Goal: Task Accomplishment & Management: Use online tool/utility

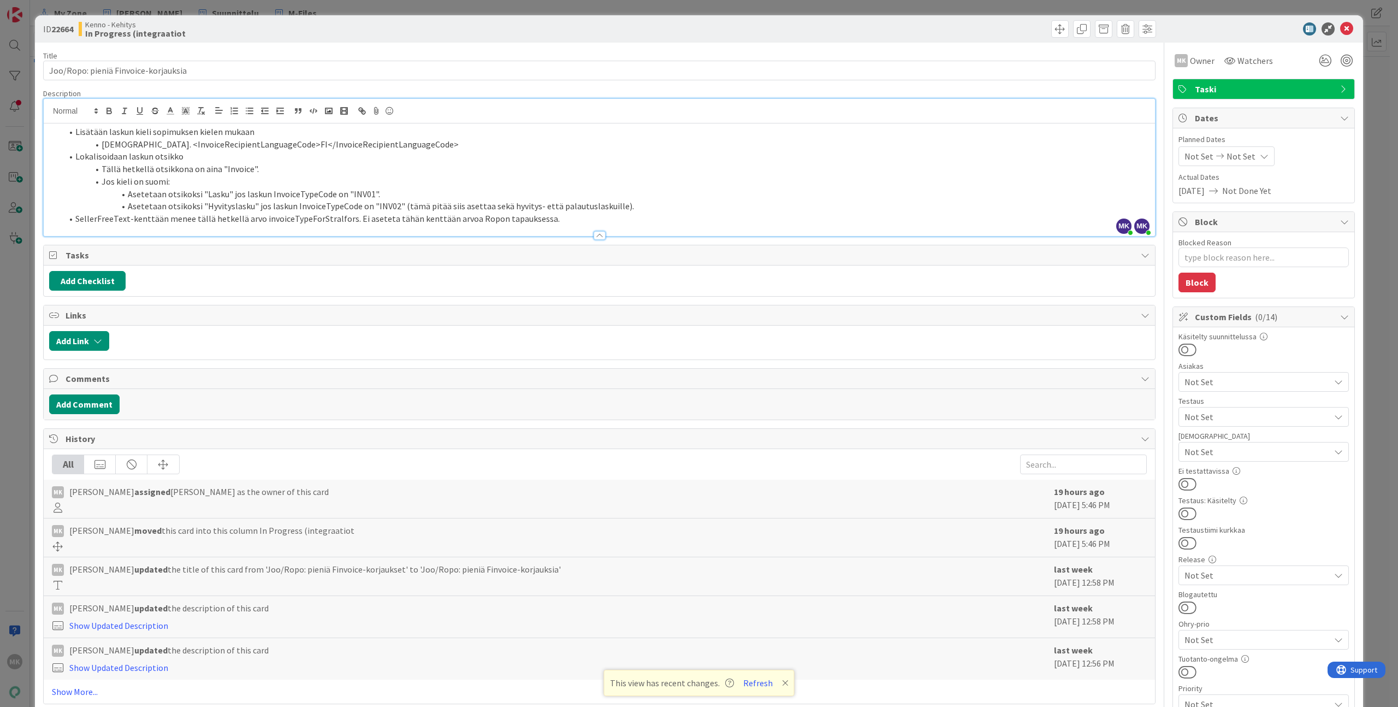
click at [152, 8] on div "ID 22664 Kenno - Kehitys In Progress (integraatiot Title 36 / 128 Joo/Ropo: pie…" at bounding box center [699, 353] width 1398 height 707
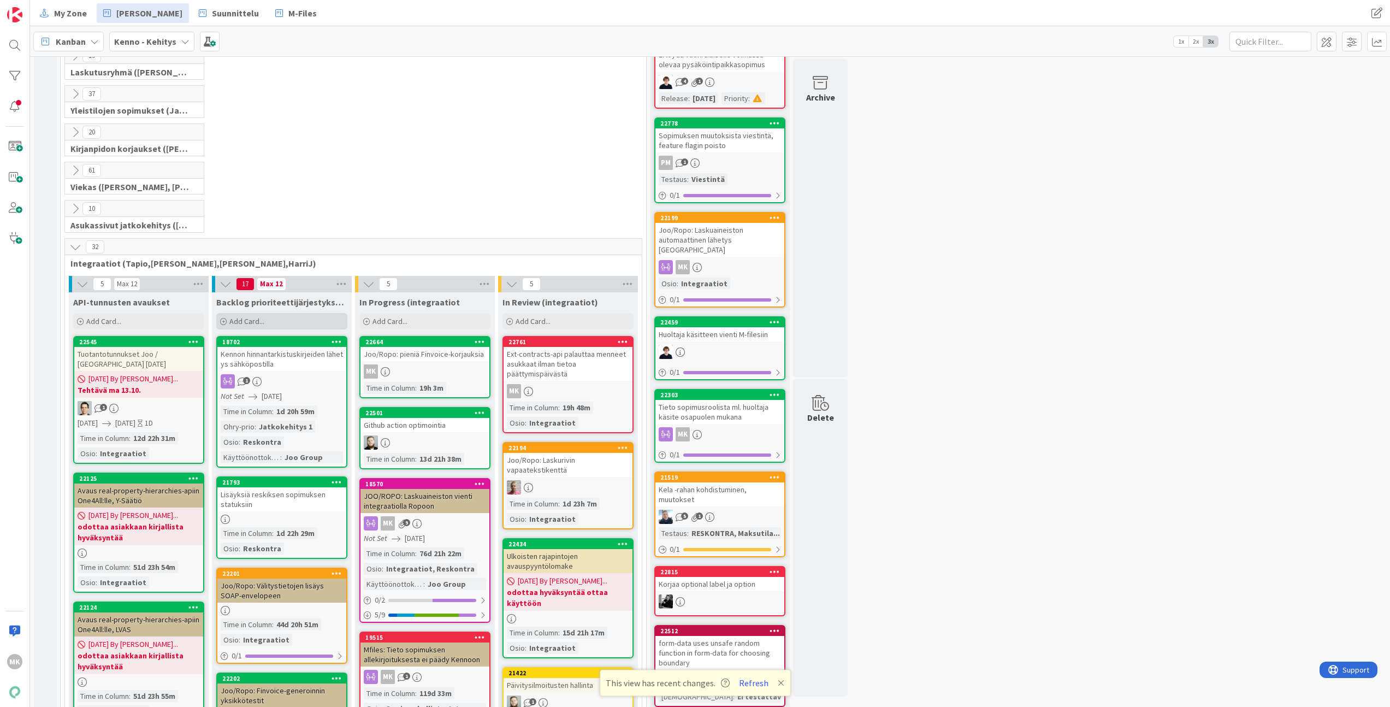
click at [300, 316] on div "Add Card..." at bounding box center [281, 321] width 131 height 16
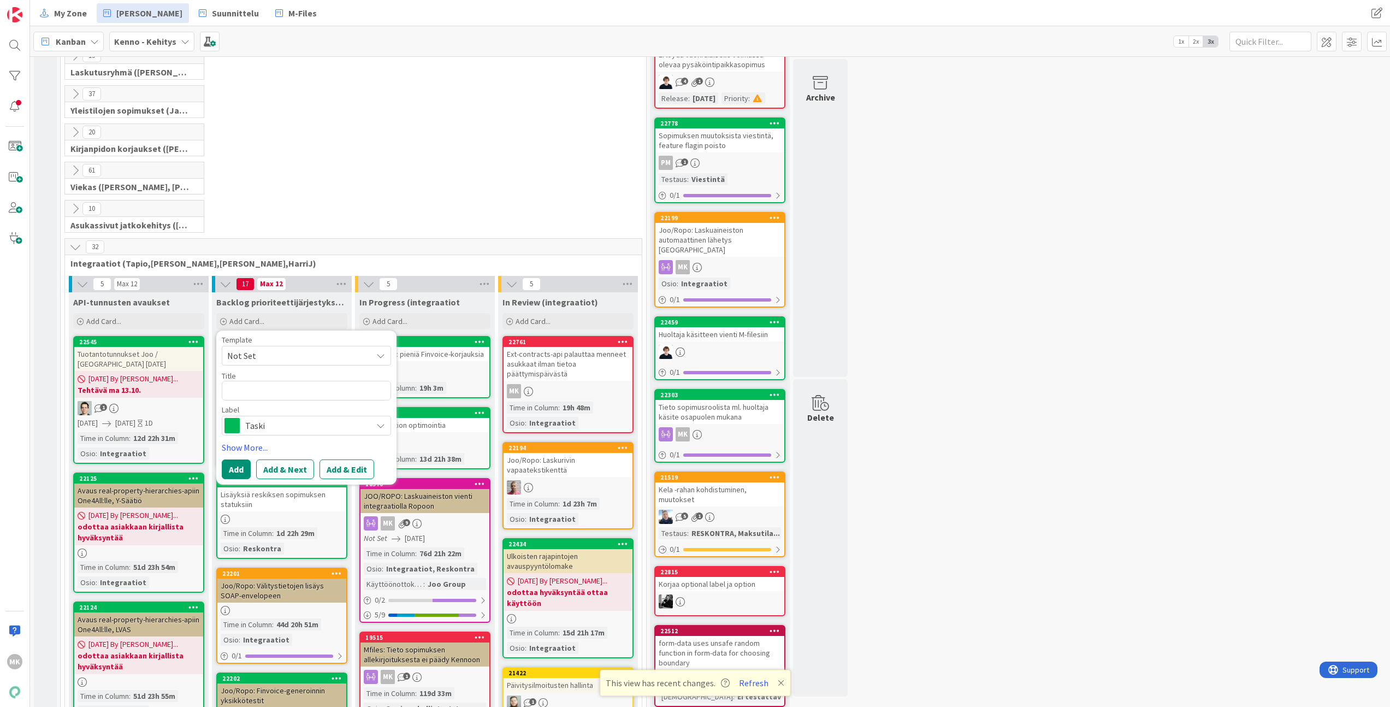
type textarea "x"
type textarea "S"
type textarea "x"
type textarea "S"
type textarea "x"
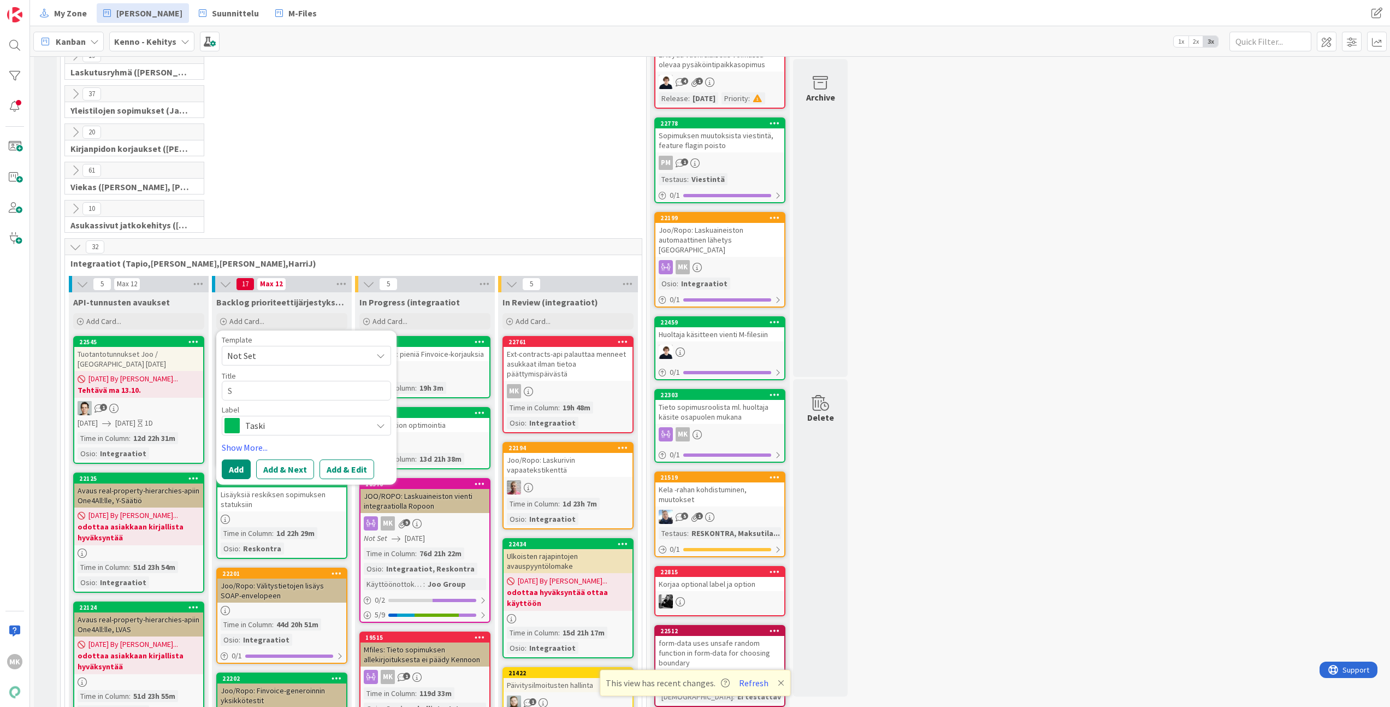
type textarea "Su"
type textarea "x"
type textarea "Suu"
type textarea "x"
type textarea "Suun"
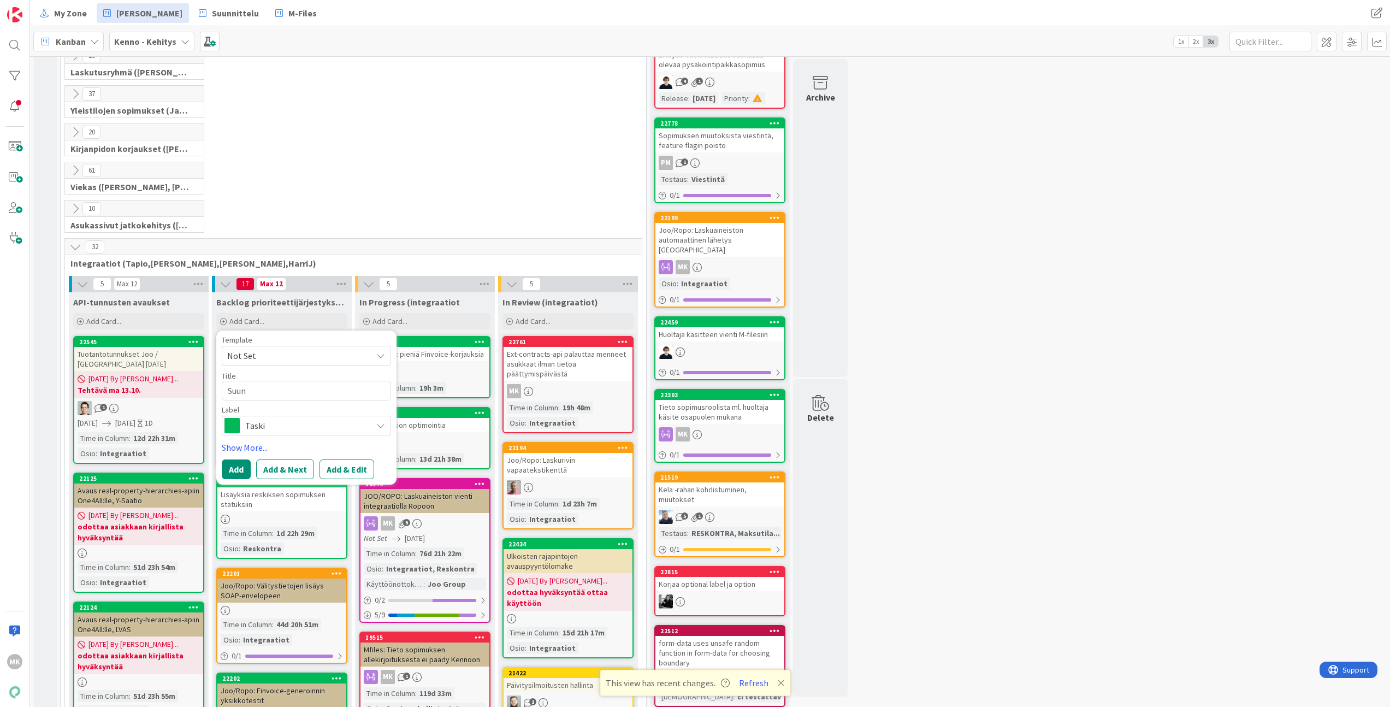
type textarea "x"
type textarea "I"
type textarea "x"
type textarea "Id"
type textarea "x"
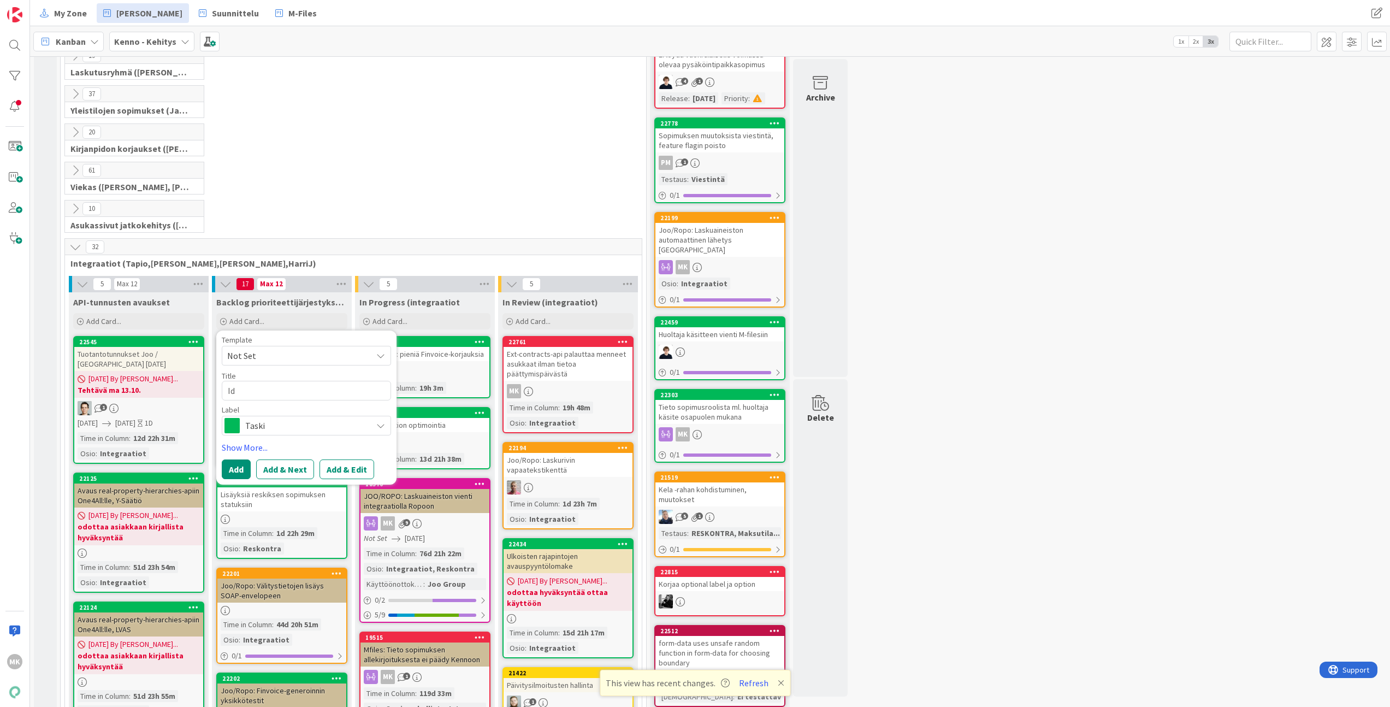
type textarea "Ide"
type textarea "x"
type textarea "Ideo"
type textarea "x"
type textarea "Ideoi"
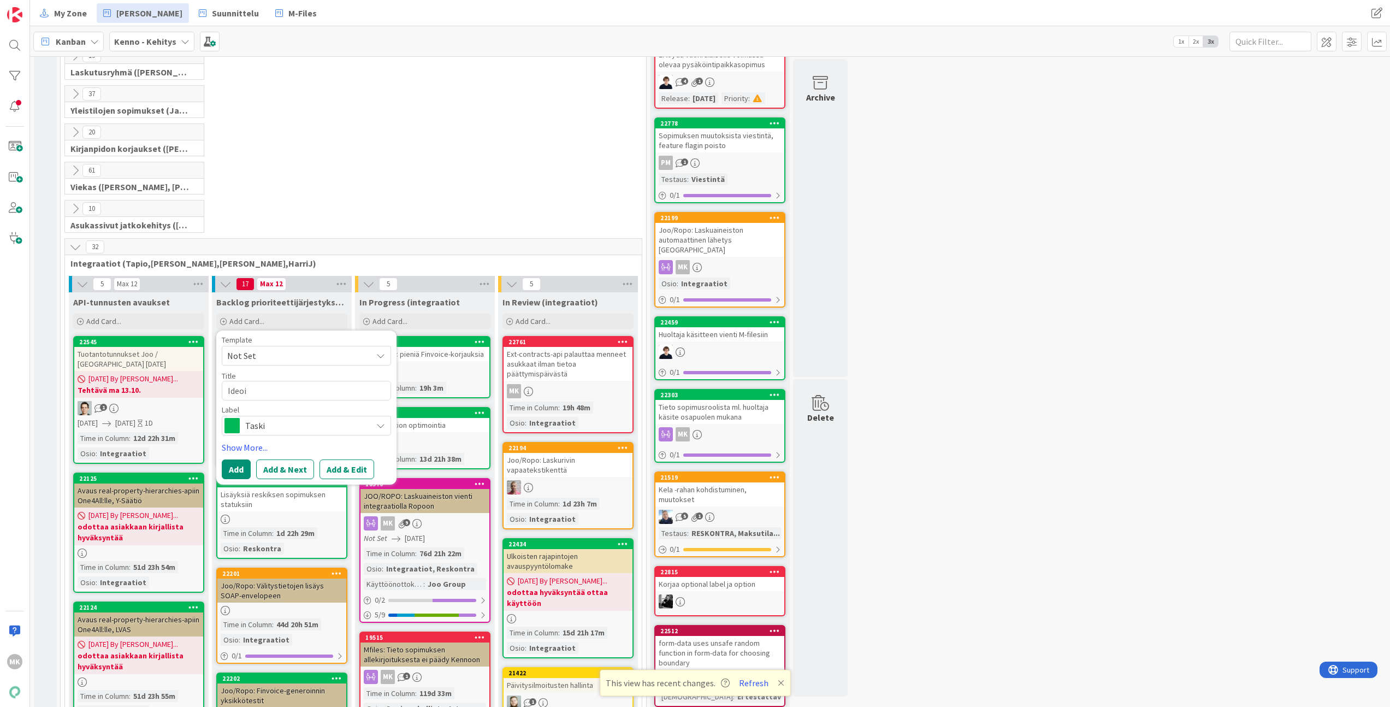
type textarea "x"
type textarea "Ideoid"
type textarea "x"
type textarea "Ideoida"
type textarea "x"
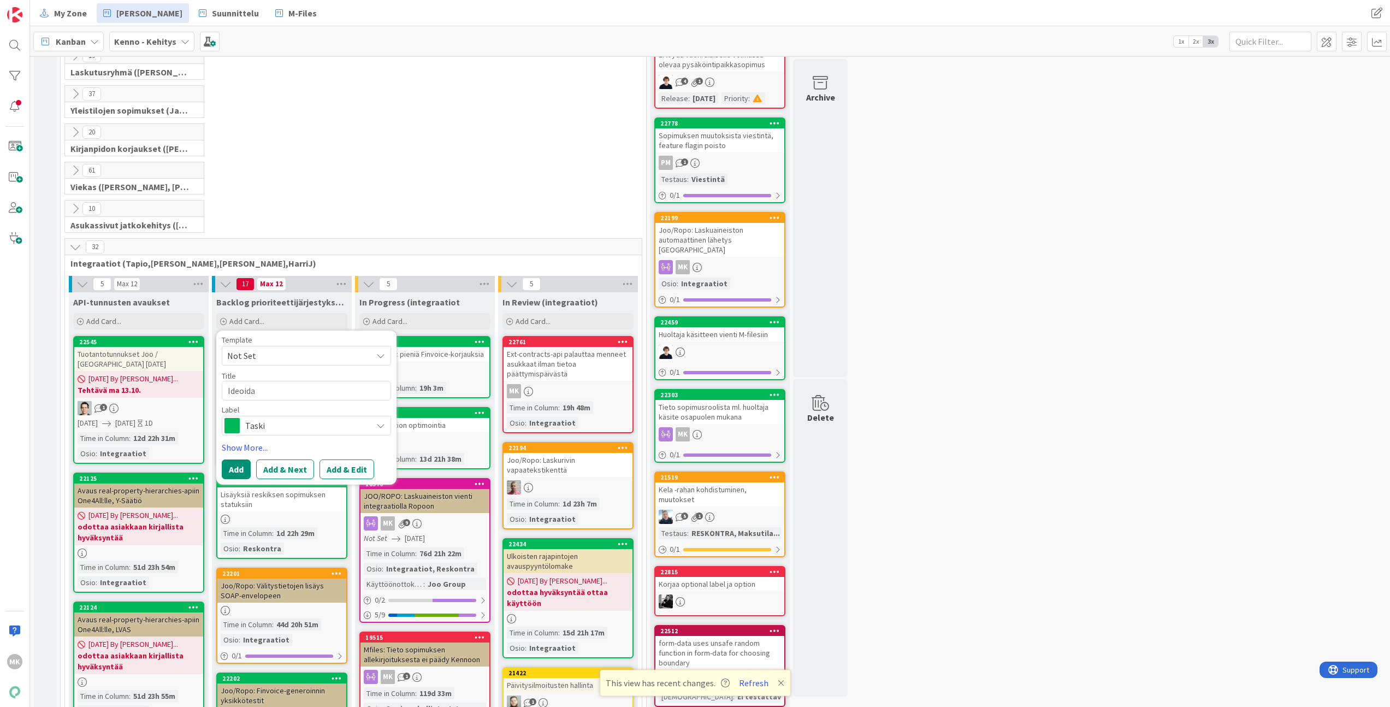
type textarea "Ideoidaa"
type textarea "x"
type textarea "Ideoidaan"
type textarea "x"
type textarea "Ideoidaan"
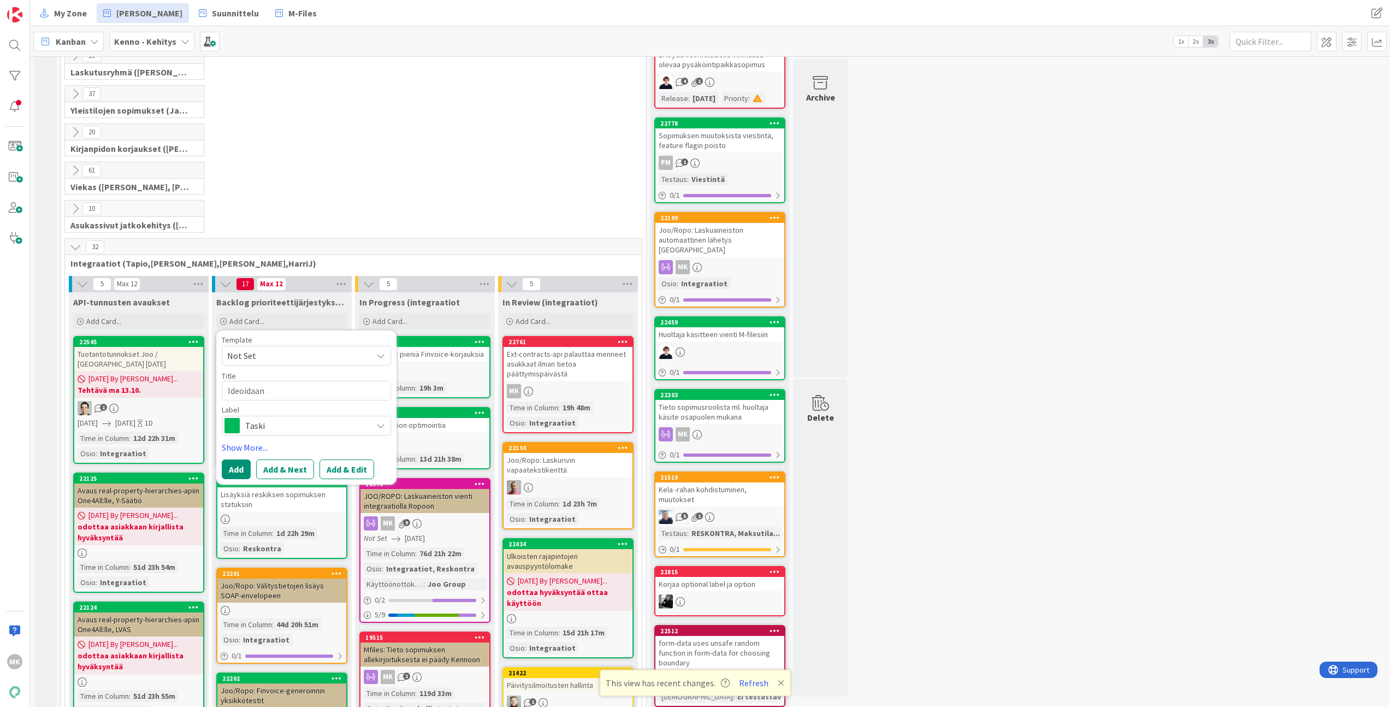
type textarea "x"
type textarea "Ideoidaan t"
type textarea "x"
type textarea "Ideoidaan te"
type textarea "x"
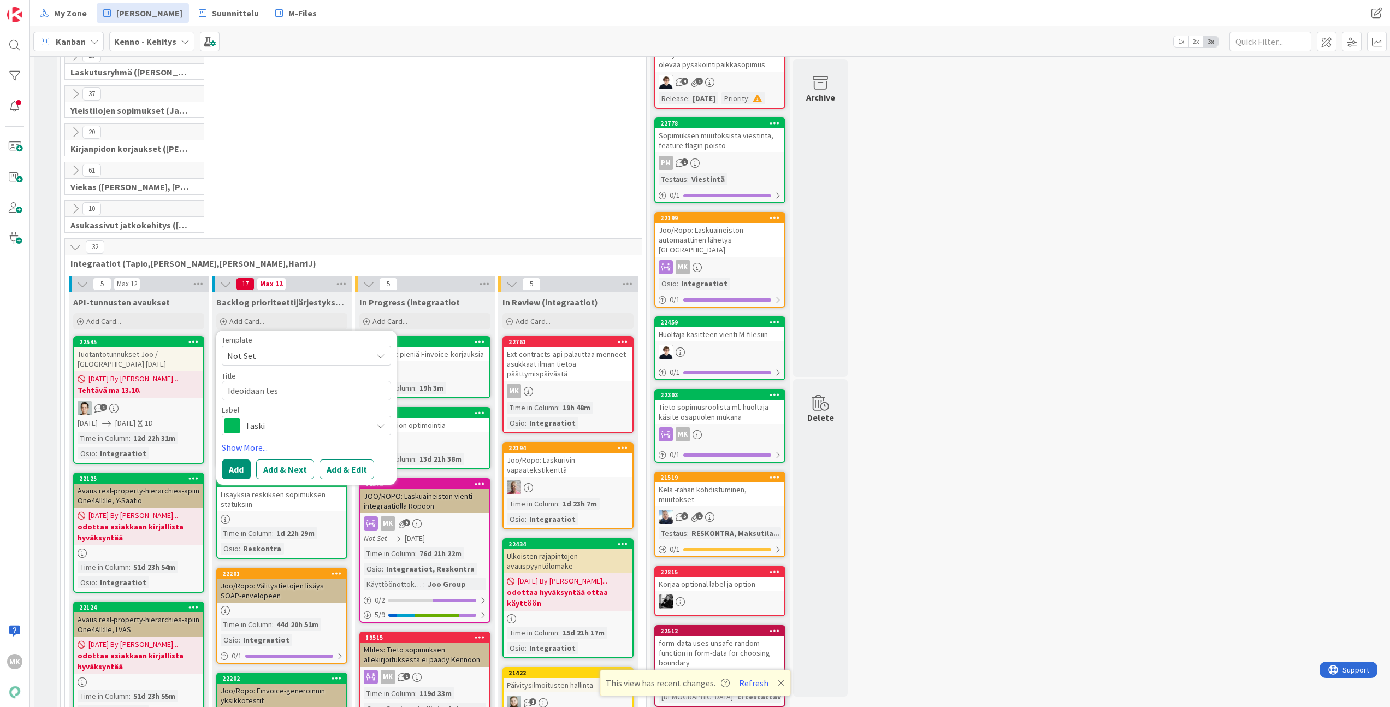
type textarea "Ideoidaan test"
type textarea "x"
type textarea "Ideoidaan tes"
type textarea "x"
type textarea "Ideoidaan te"
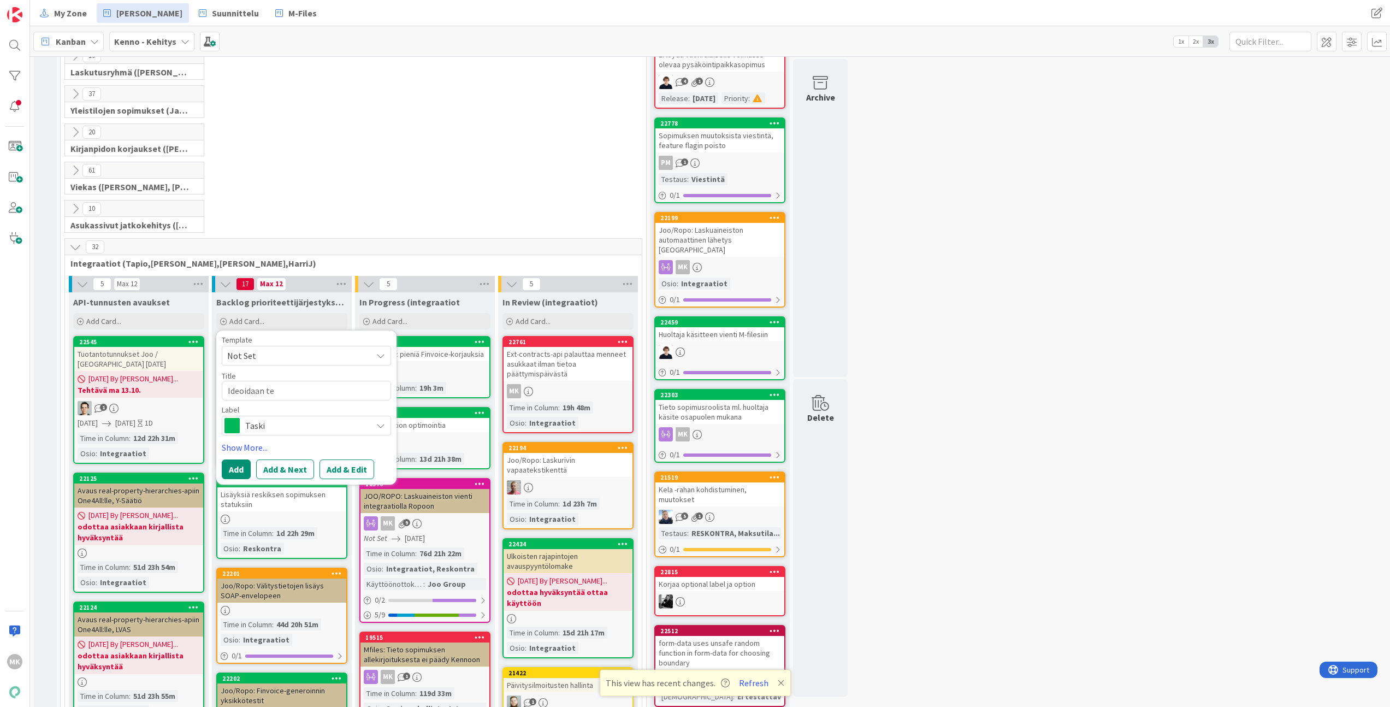
type textarea "x"
type textarea "Ideoidaan t"
type textarea "x"
type textarea "Ideoidaan"
type textarea "x"
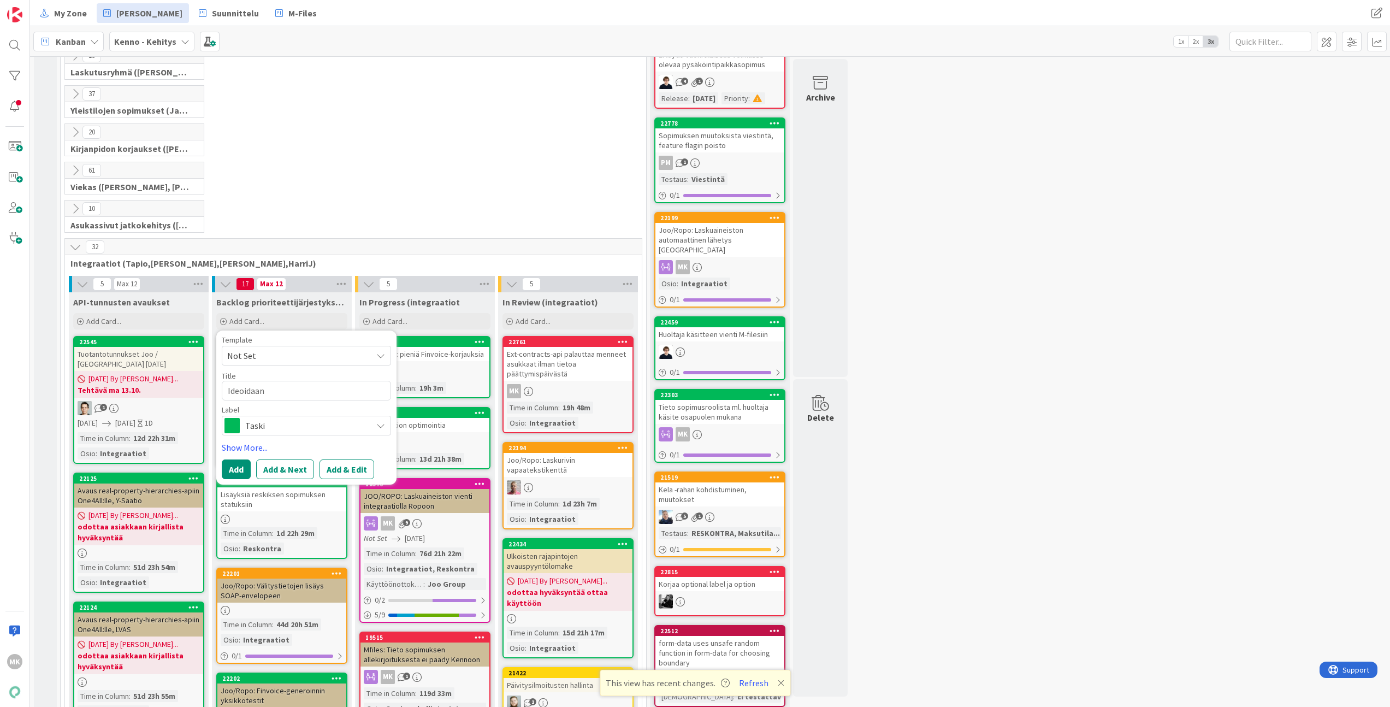
type textarea "Ideoidaan e"
type textarea "x"
type textarea "Ideoidaan es"
type textarea "x"
type textarea "Ideoidaan esim"
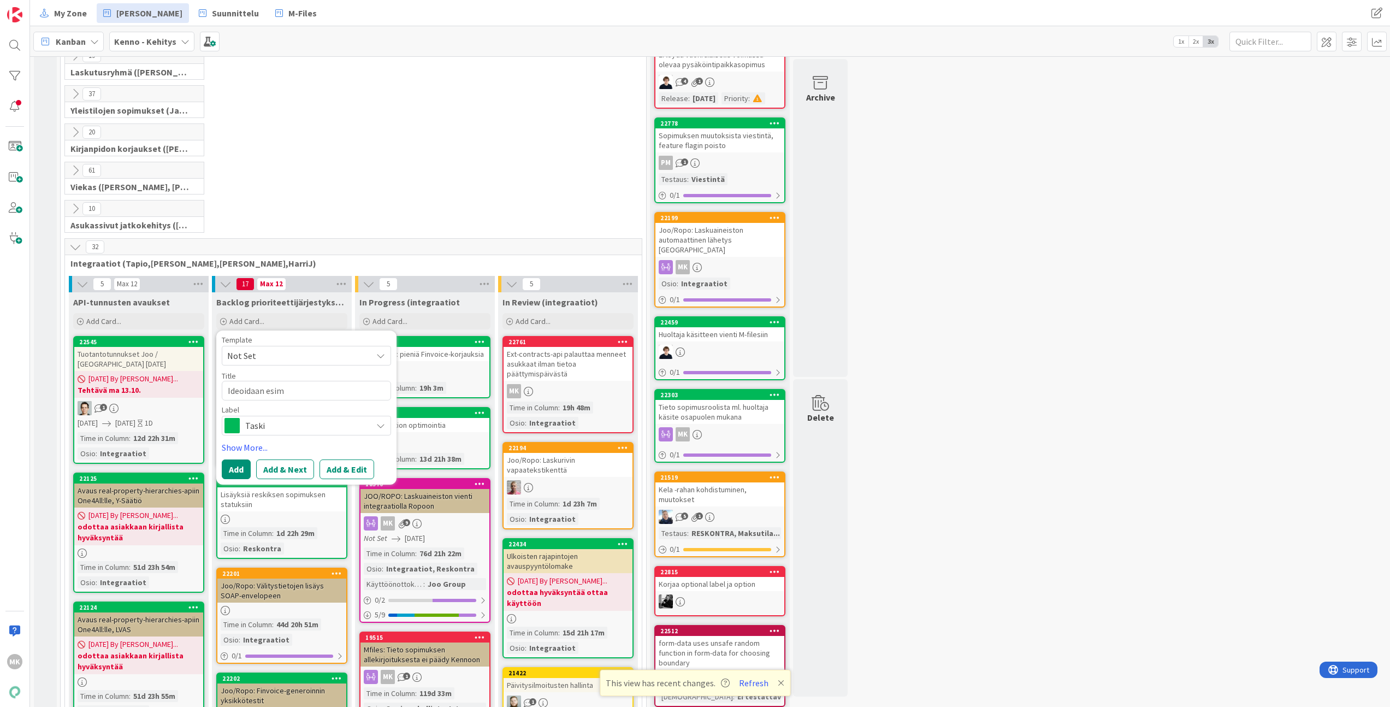
type textarea "x"
type textarea "Ideoidaan esime"
type textarea "x"
type textarea "Ideoidaan esimerk"
type textarea "x"
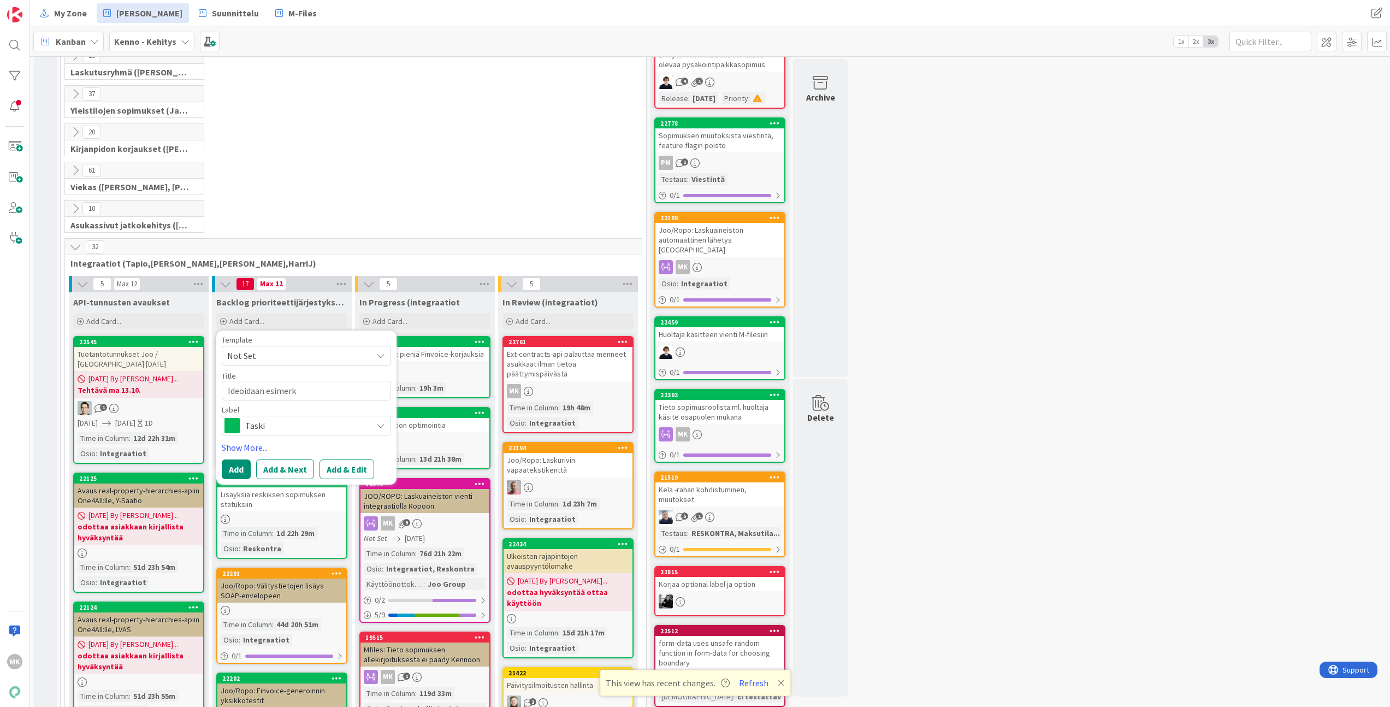
type textarea "Ideoidaan esimerkk"
type textarea "x"
type textarea "Ideoidaan esimerkki"
type textarea "x"
type textarea "Ideoidaan esimerkki-"
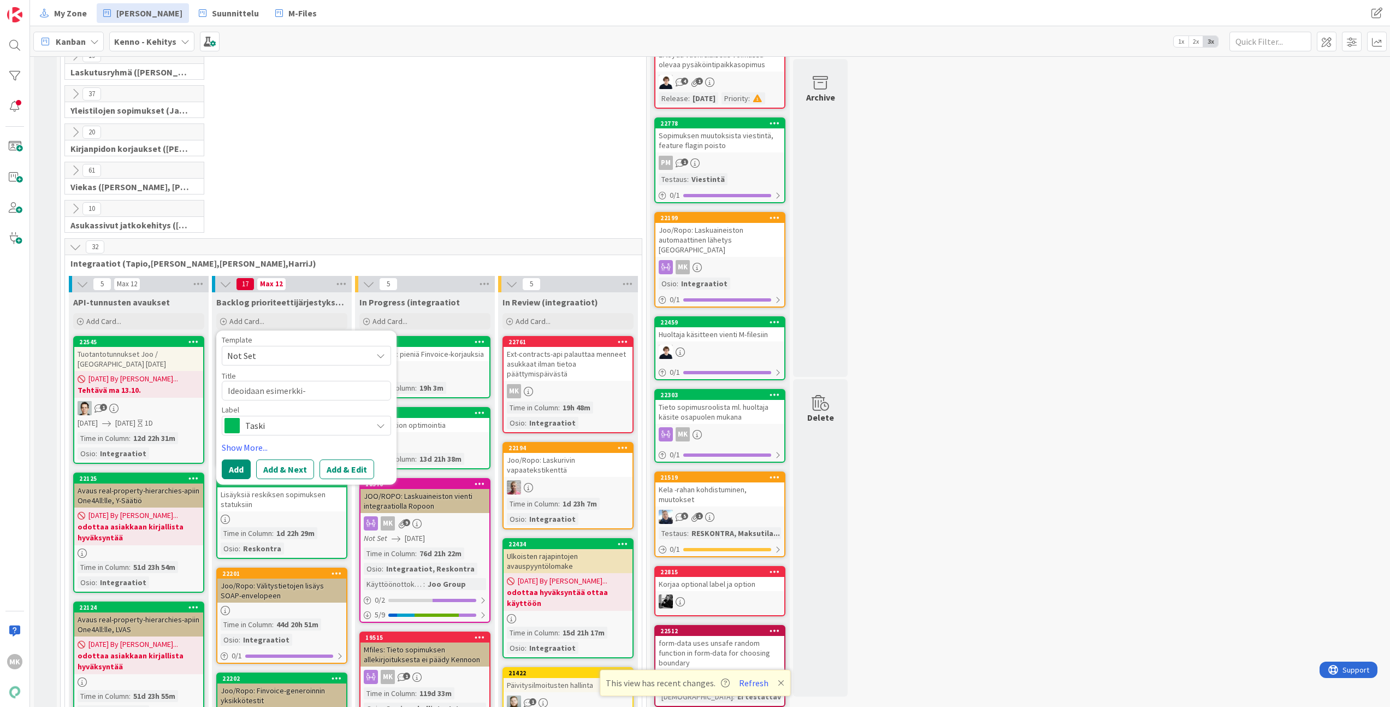
type textarea "x"
type textarea "Ideoidaan esimerkki-c"
type textarea "x"
type textarea "Ideoidaan esimerkki-cl"
type textarea "x"
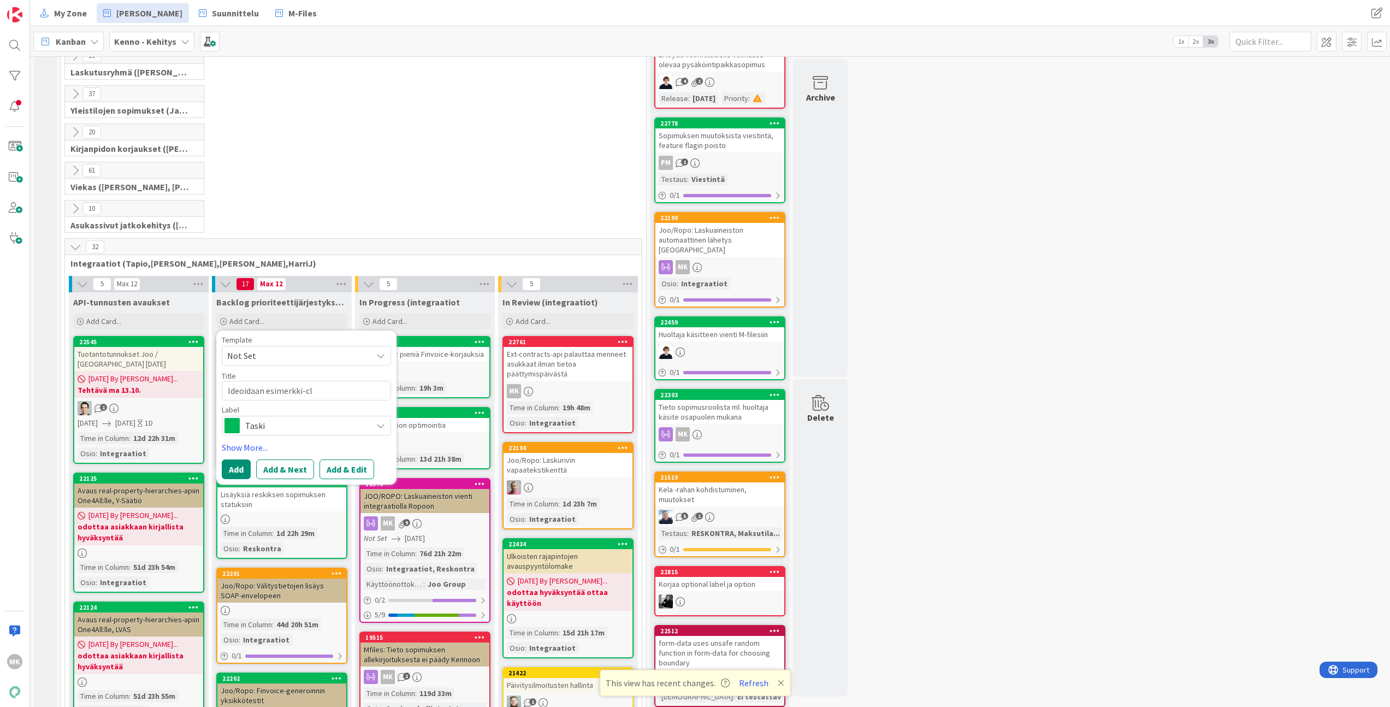
type textarea "Ideoidaan esimerkki-cli"
type textarea "x"
type textarea "Ideoidaan esimerkki-clie"
type textarea "x"
type textarea "Ideoidaan esimerkki-clien"
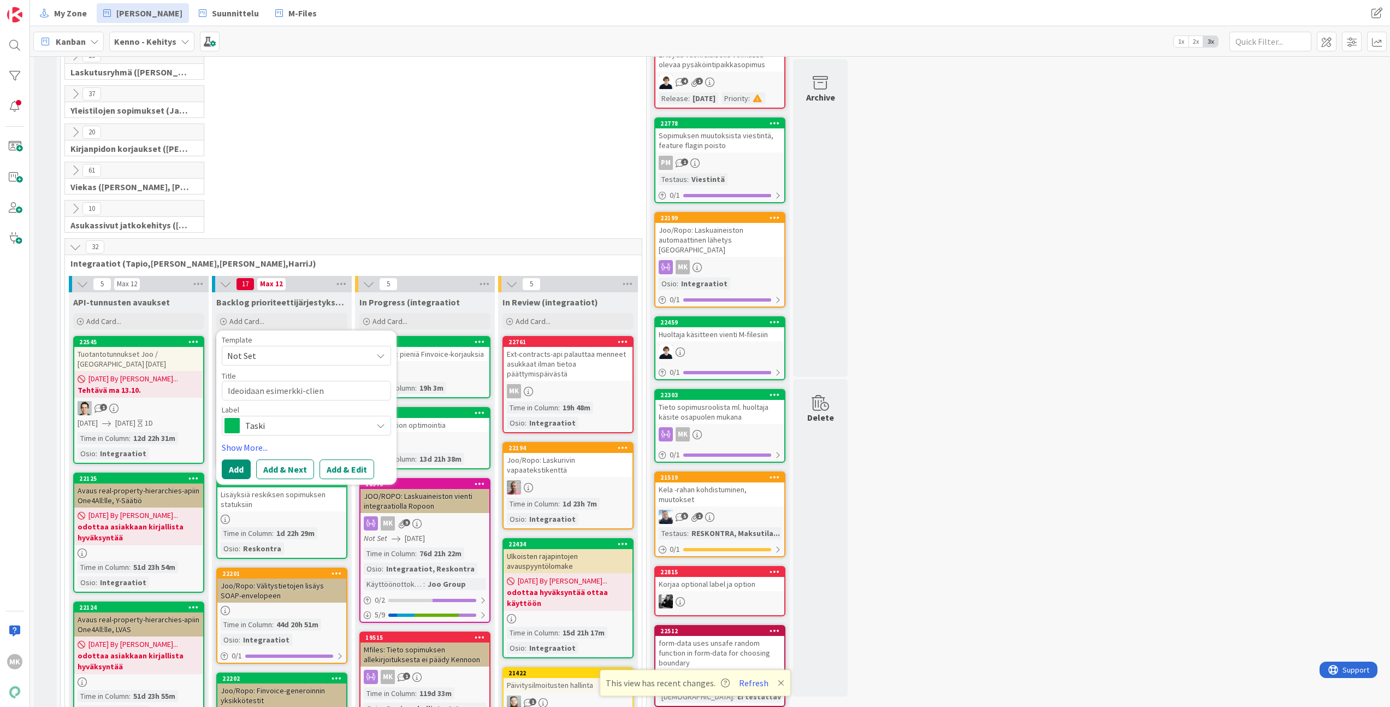
type textarea "x"
type textarea "Ideoidaan esimerkki-client"
type textarea "x"
type textarea "Ideoidaan esimerkki-clienti"
type textarea "x"
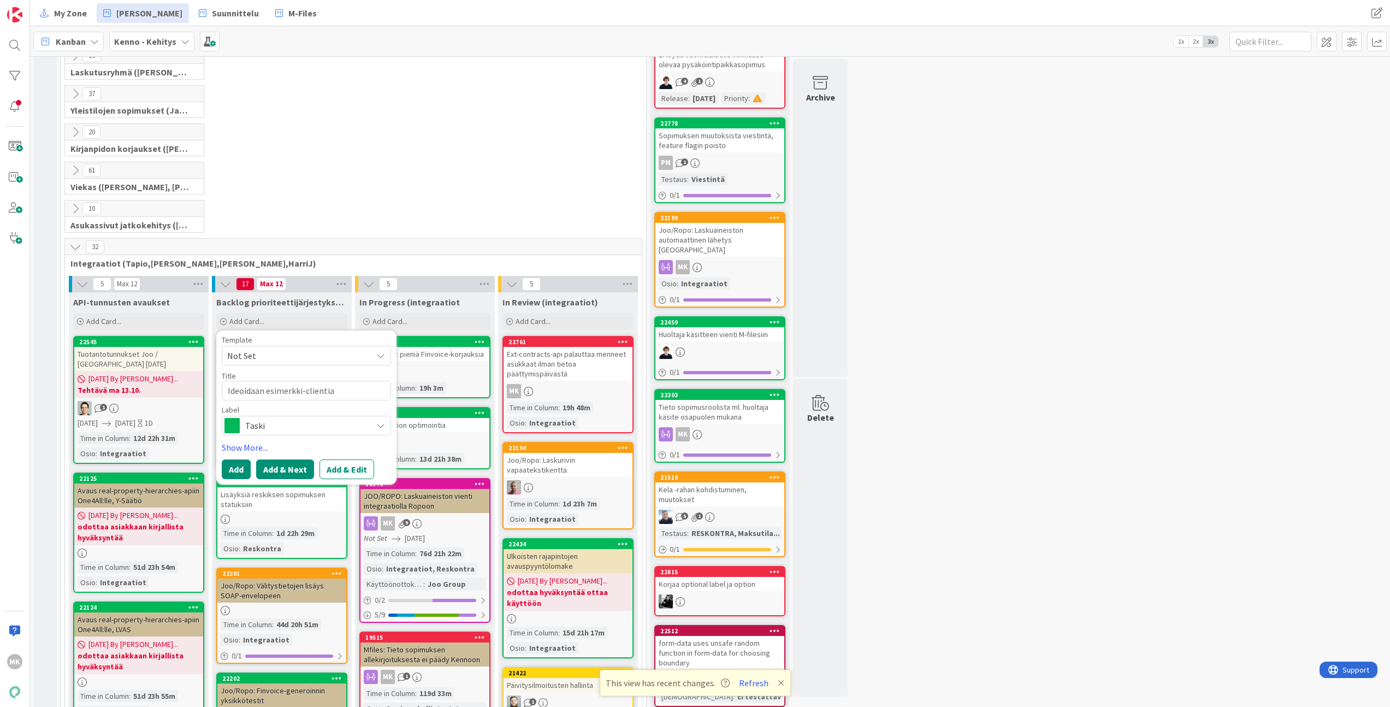
type textarea "Ideoidaan esimerkki-clientia"
click at [286, 471] on button "Add & Next" at bounding box center [285, 469] width 58 height 20
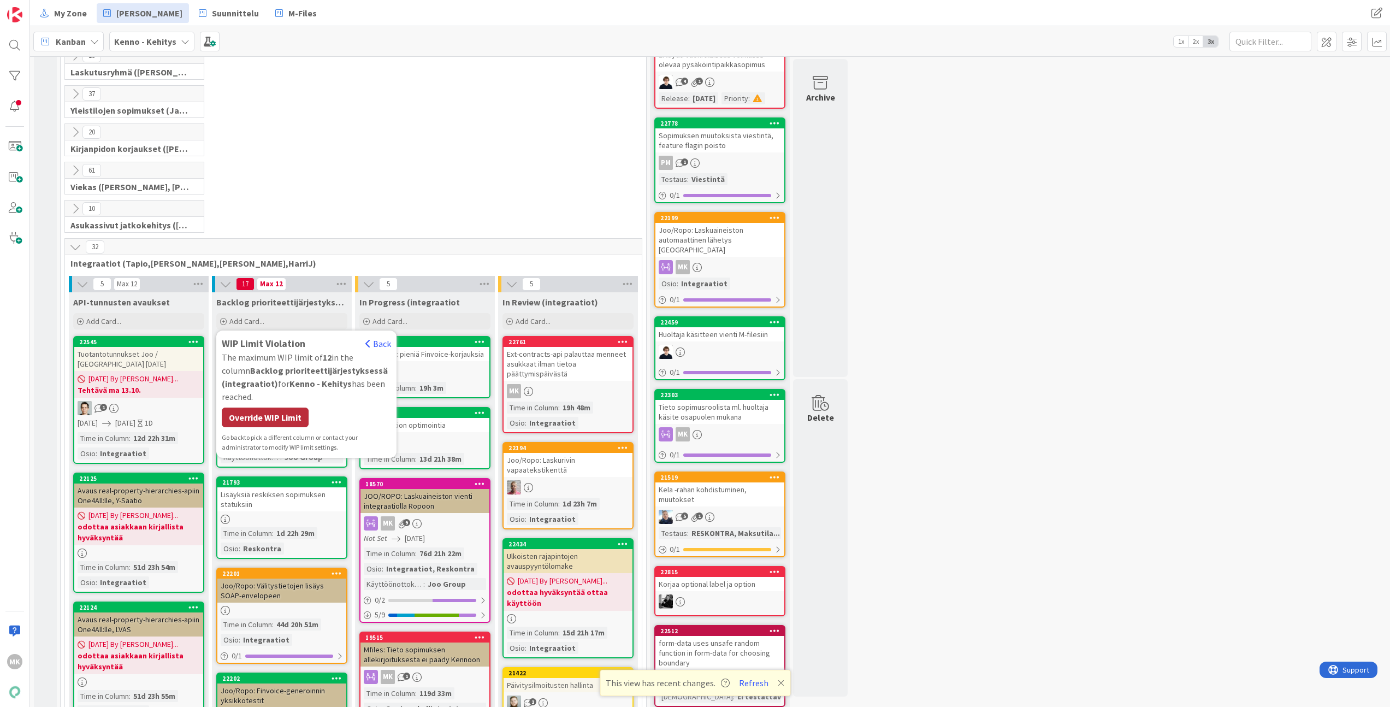
click at [276, 420] on div "Override WIP Limit" at bounding box center [265, 417] width 87 height 20
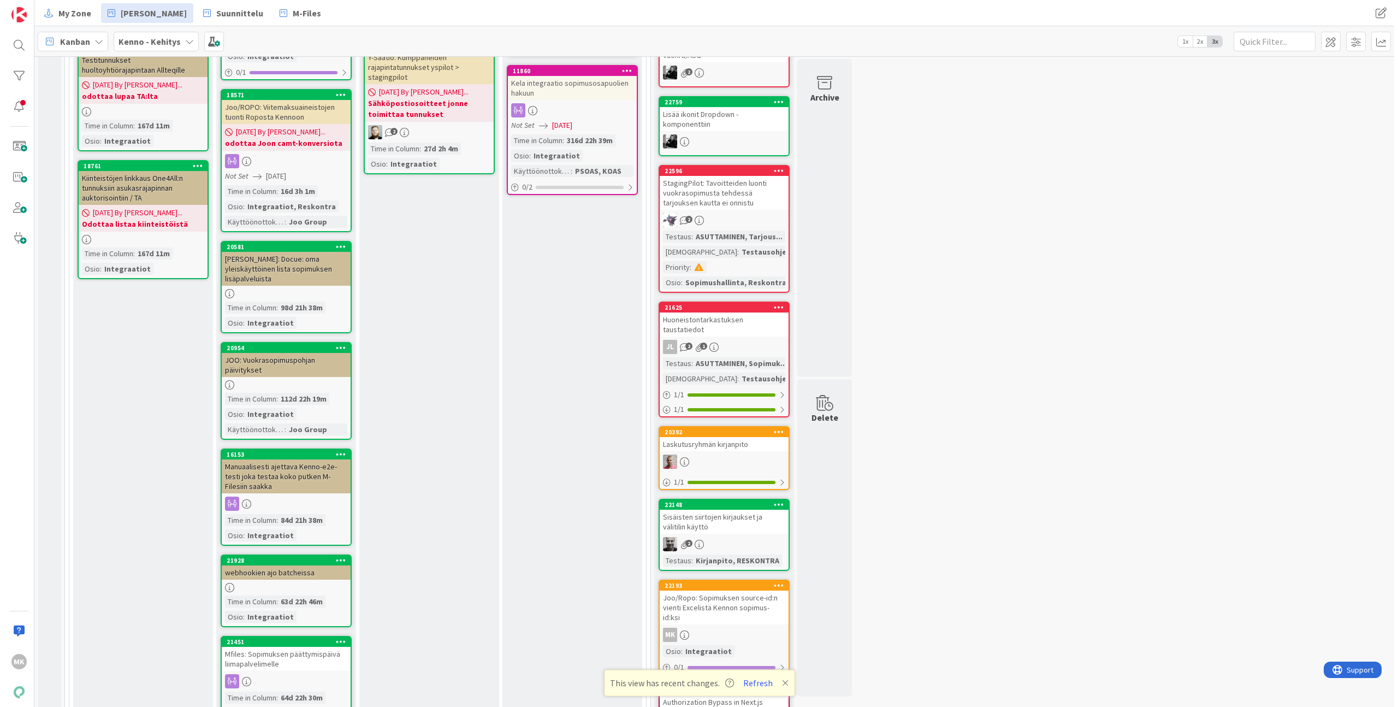
scroll to position [1158, 0]
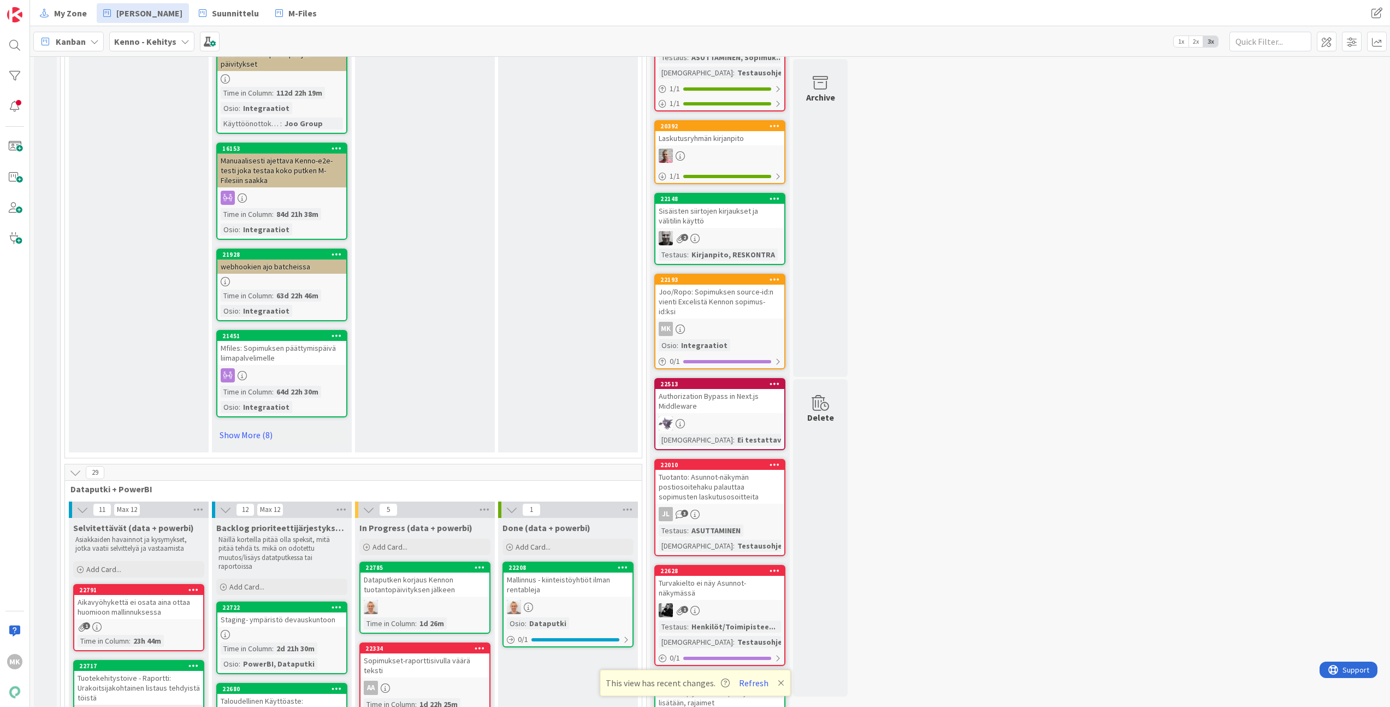
click at [73, 466] on icon at bounding box center [75, 472] width 12 height 12
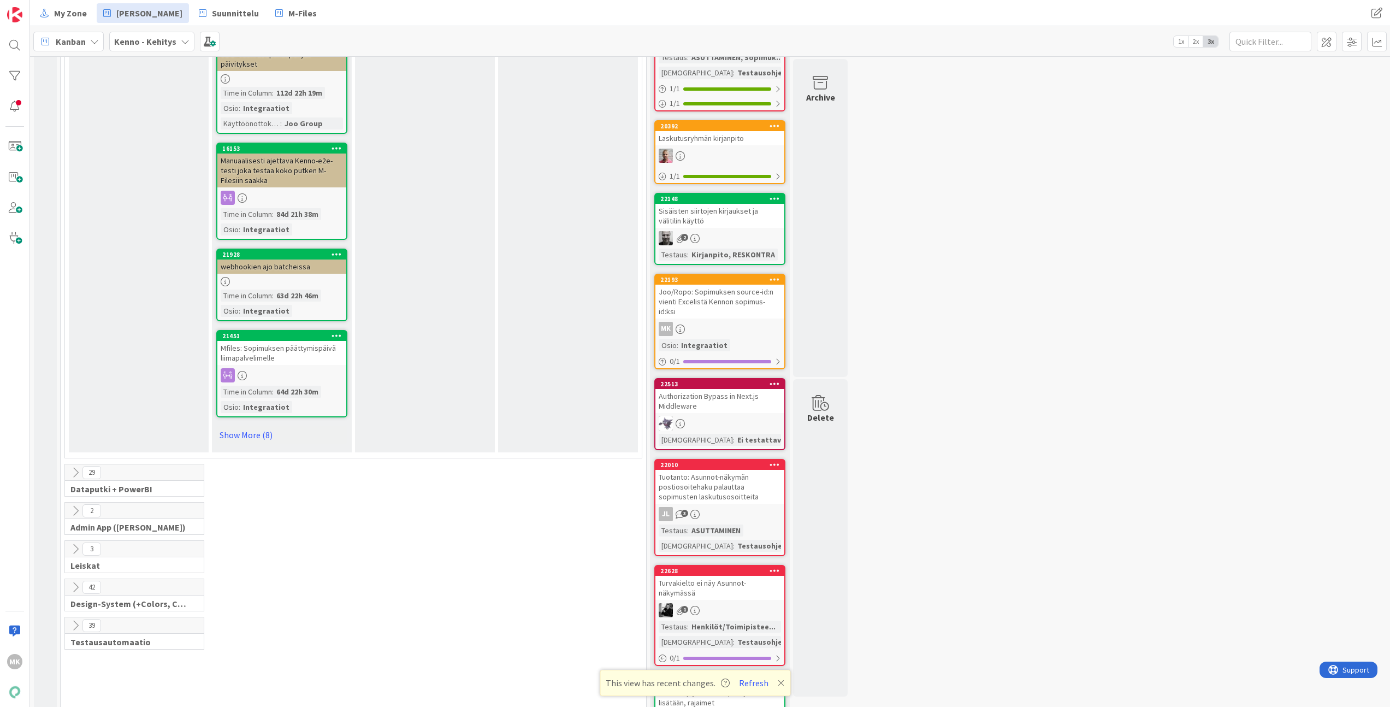
click at [261, 406] on link "21451 Mfiles: Sopimuksen päättymispäivä liimapalvelimelle Time in Column : 64d …" at bounding box center [281, 373] width 131 height 87
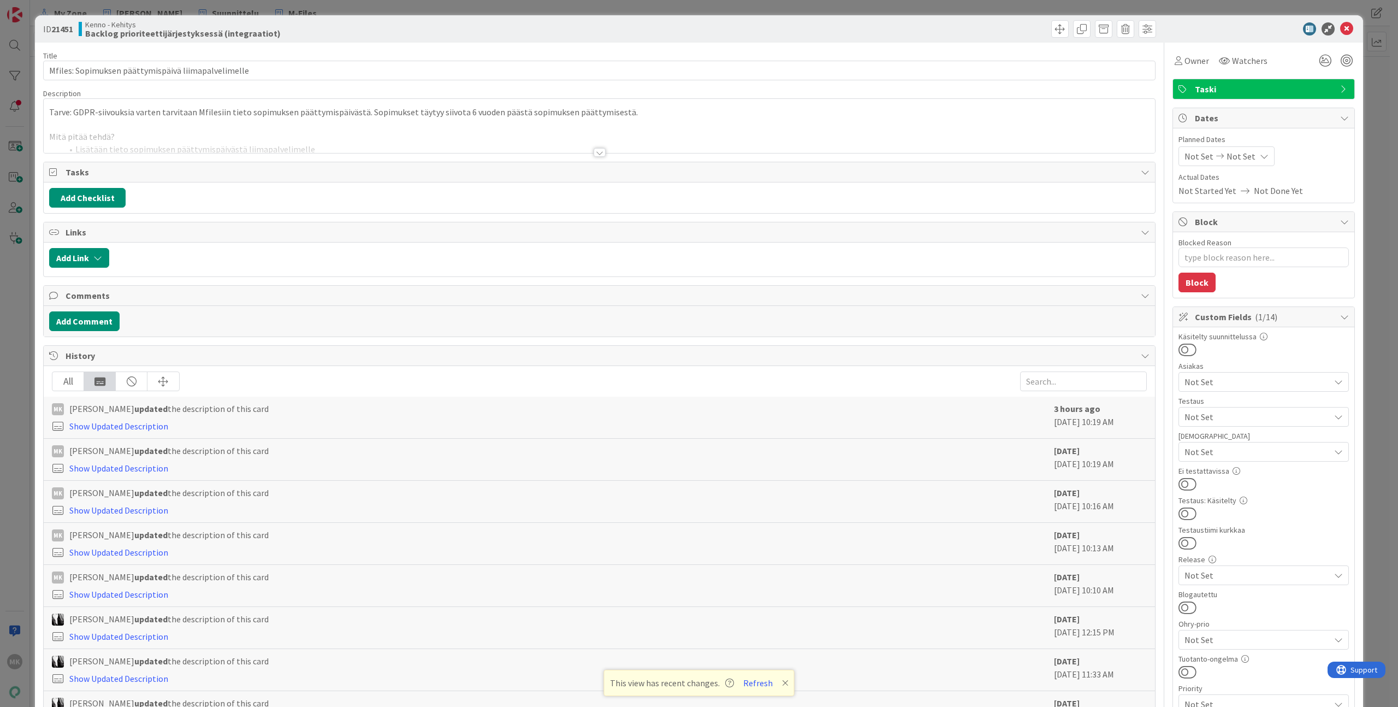
click at [21, 442] on div "ID 21451 Kenno - Kehitys Backlog prioriteettijärjestyksessä (integraatiot) Titl…" at bounding box center [699, 353] width 1398 height 707
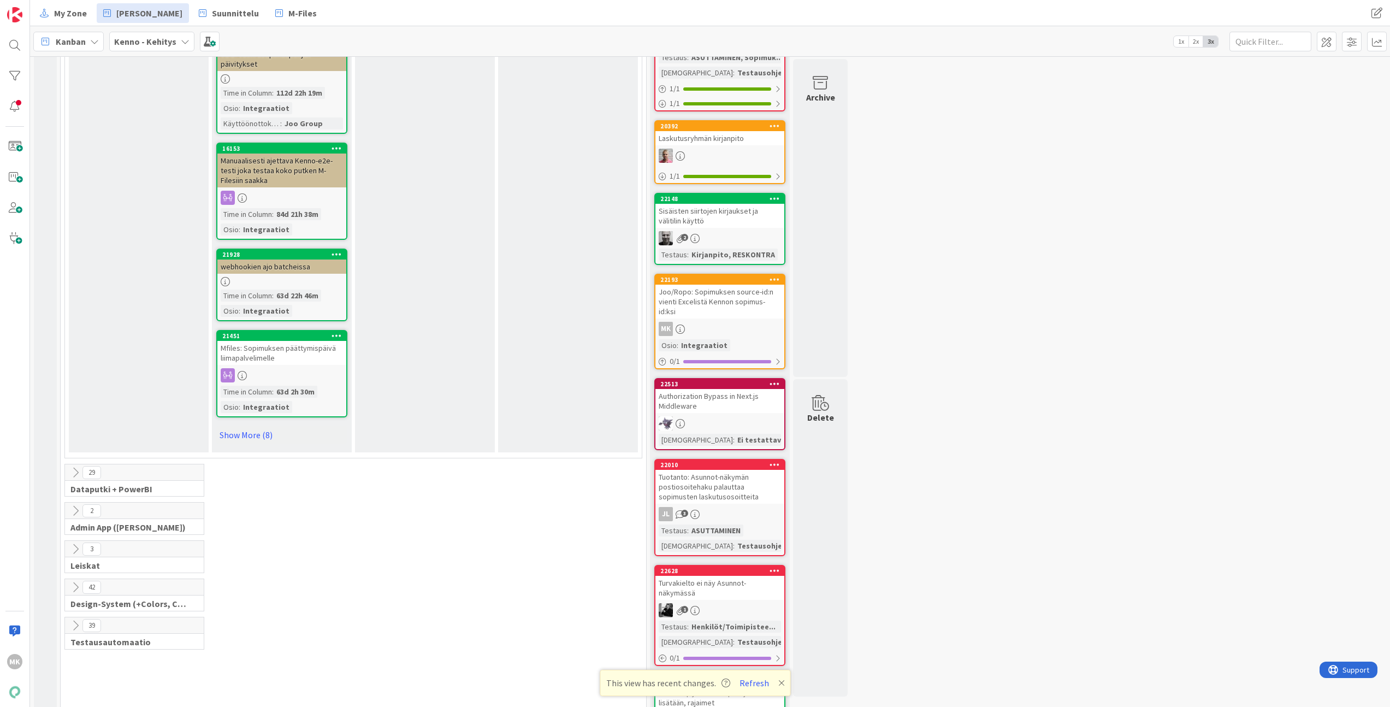
click at [262, 426] on link "Show More (8)" at bounding box center [281, 434] width 131 height 17
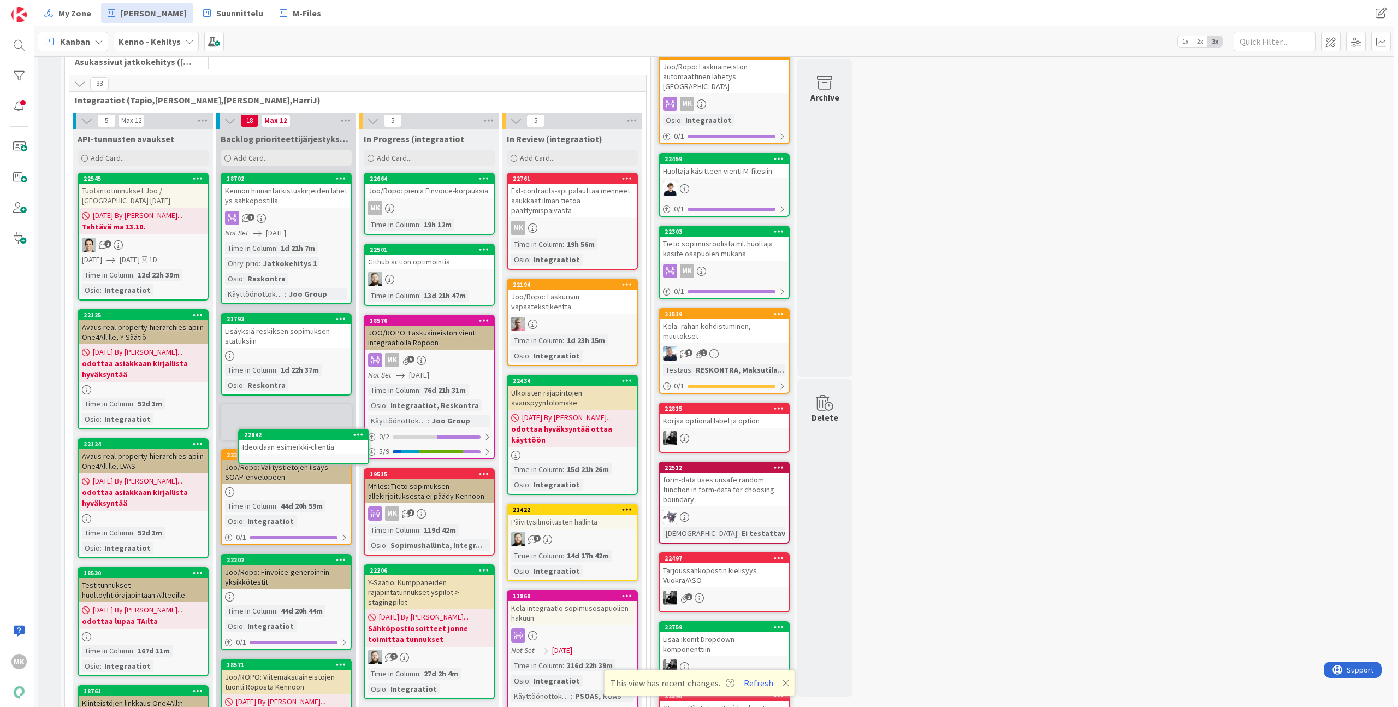
scroll to position [275, 0]
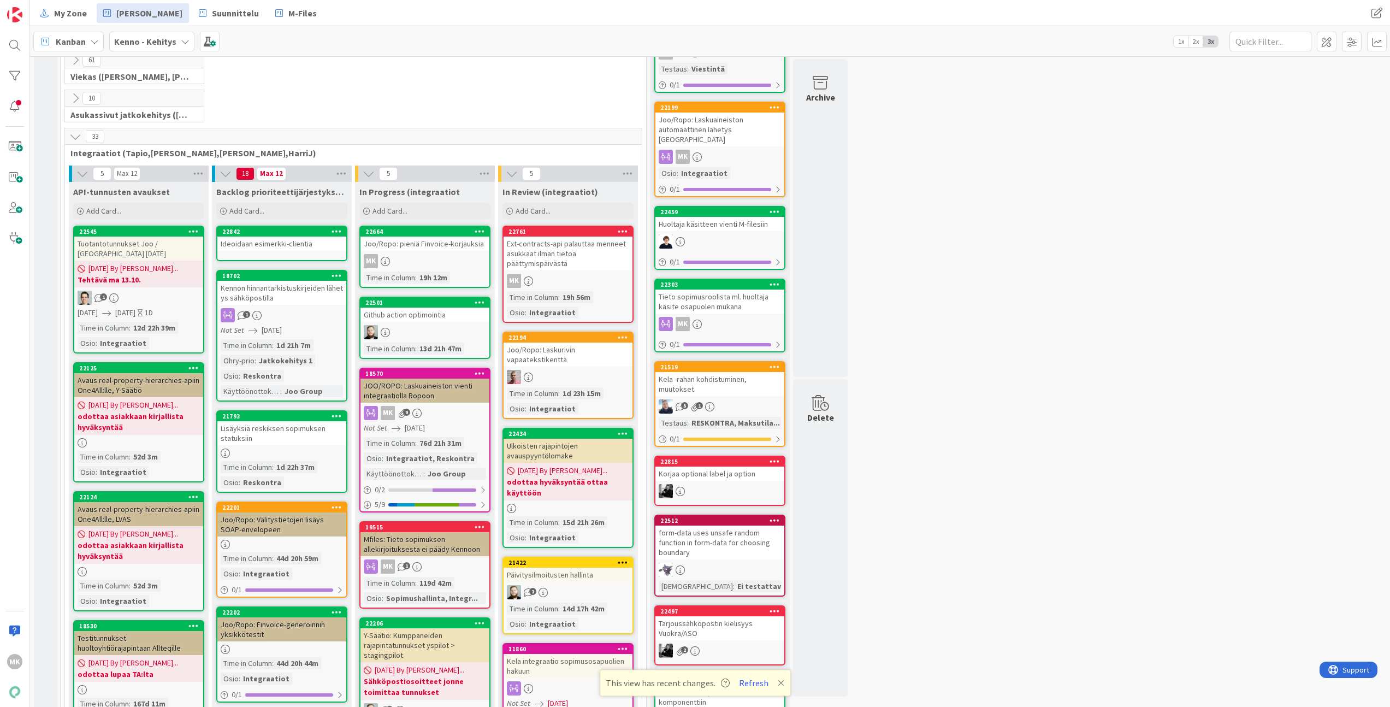
click at [281, 248] on div "Ideoidaan esimerkki-clientia" at bounding box center [281, 243] width 129 height 14
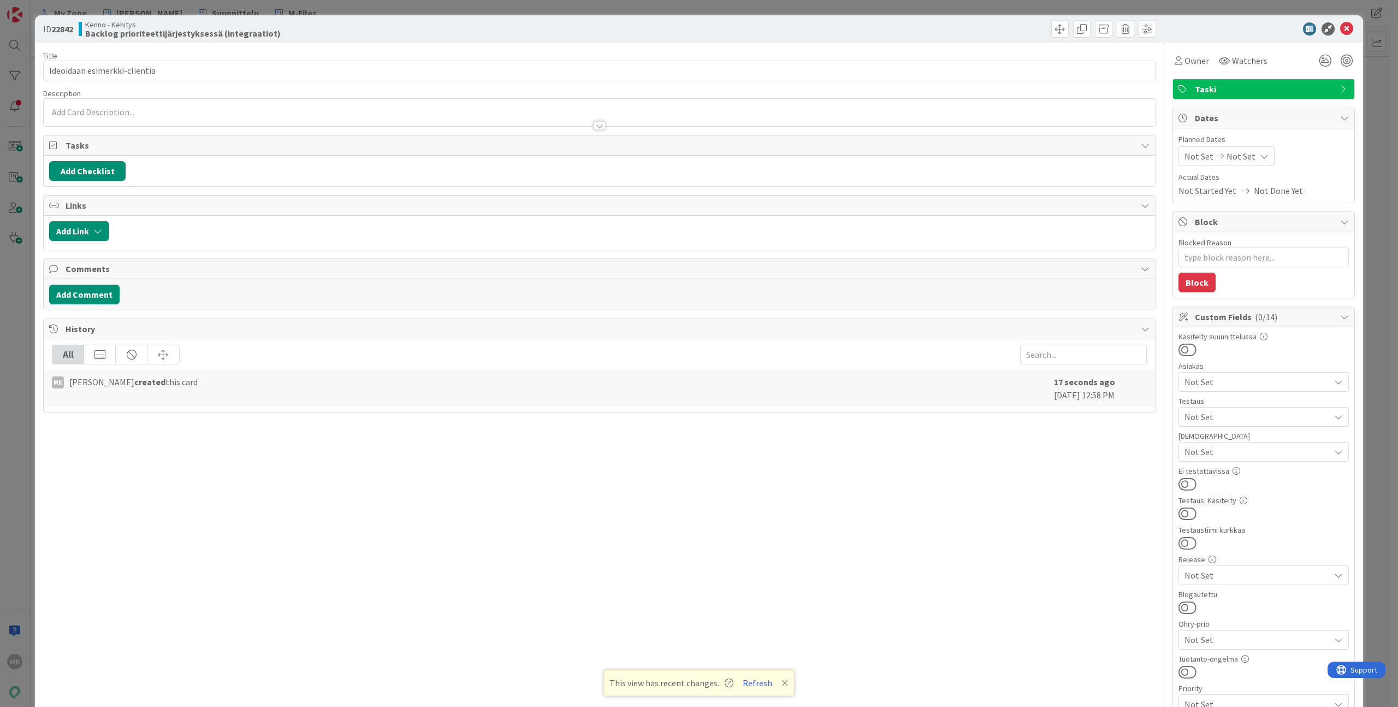
type textarea "x"
drag, startPoint x: 170, startPoint y: 78, endPoint x: 182, endPoint y: 70, distance: 14.2
click at [182, 70] on input "Ideoidaan esimerkki-clientia" at bounding box center [599, 71] width 1112 height 20
type input "Tapio&Marko: Ideoidaan esimerkki-clientia"
type textarea "x"
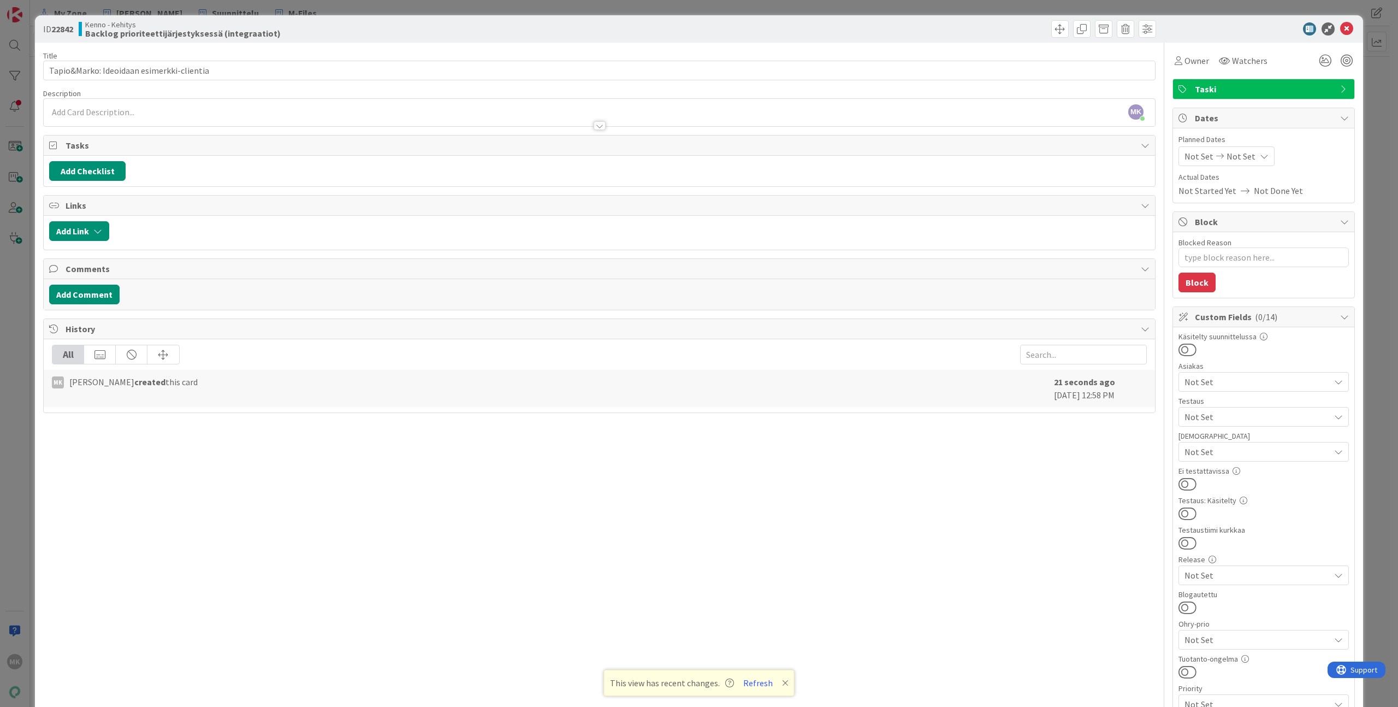
click at [695, 45] on div "Title 41 / 128 Tapio&Marko: Ideoidaan esimerkki-clientia Description MK Marko K…" at bounding box center [599, 521] width 1112 height 956
click at [561, 71] on input "Tapio&Marko: Ideoidaan esimerkki-clientia" at bounding box center [599, 71] width 1112 height 20
type input "Tapio&Marko: Ideoidaan esimerkki-clientia joka käyttää meidän rajapintoja"
type textarea "x"
type input "Tapio&Marko: Ideoidaan esimerkki-clientia joka käyttää meidän rajapintoja"
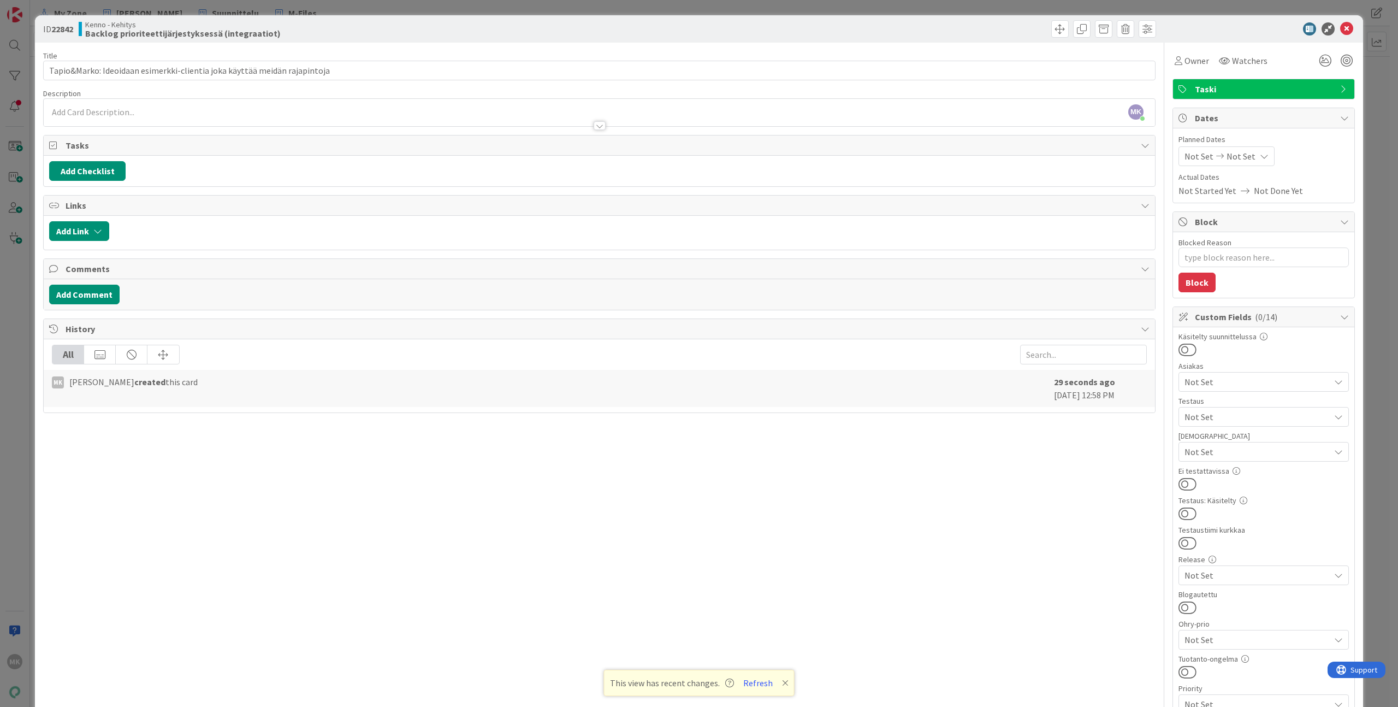
click at [424, 31] on div "Kenno - Kehitys Backlog prioriteettijärjestyksessä (integraatiot)" at bounding box center [338, 28] width 518 height 17
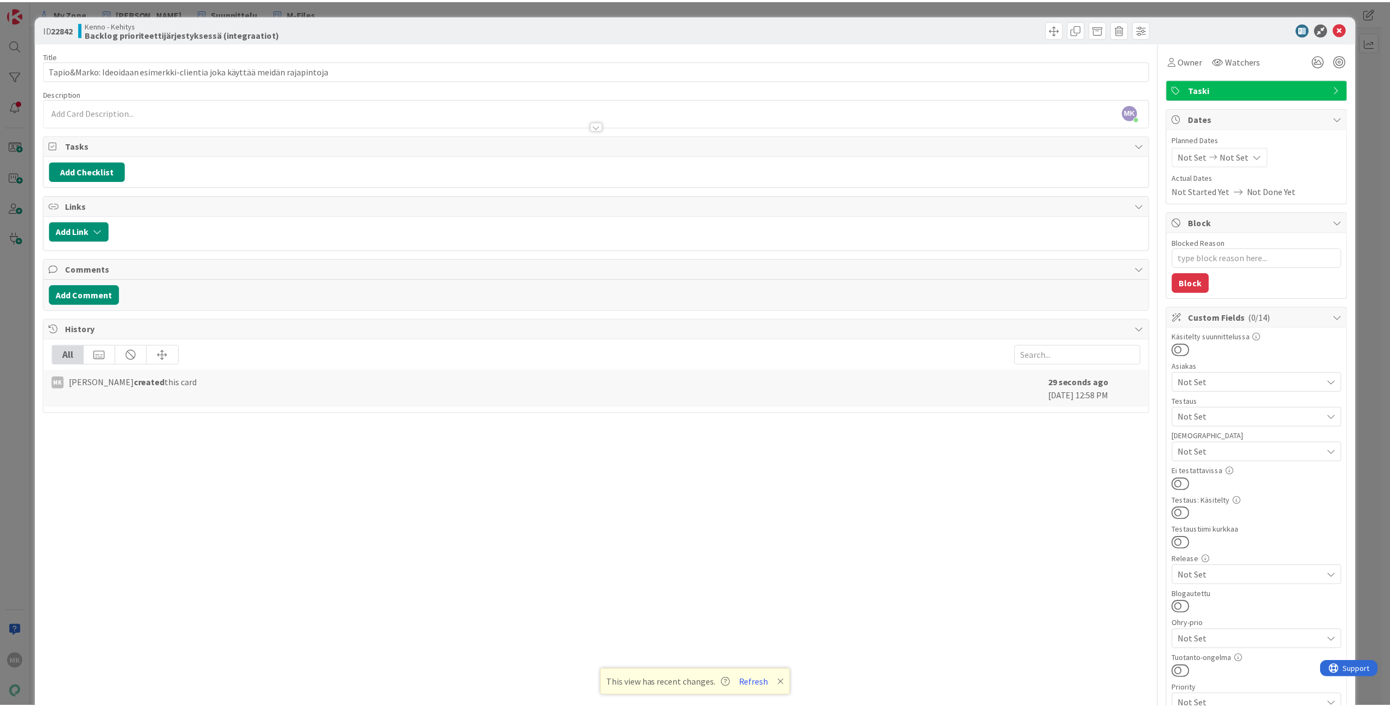
scroll to position [214, 0]
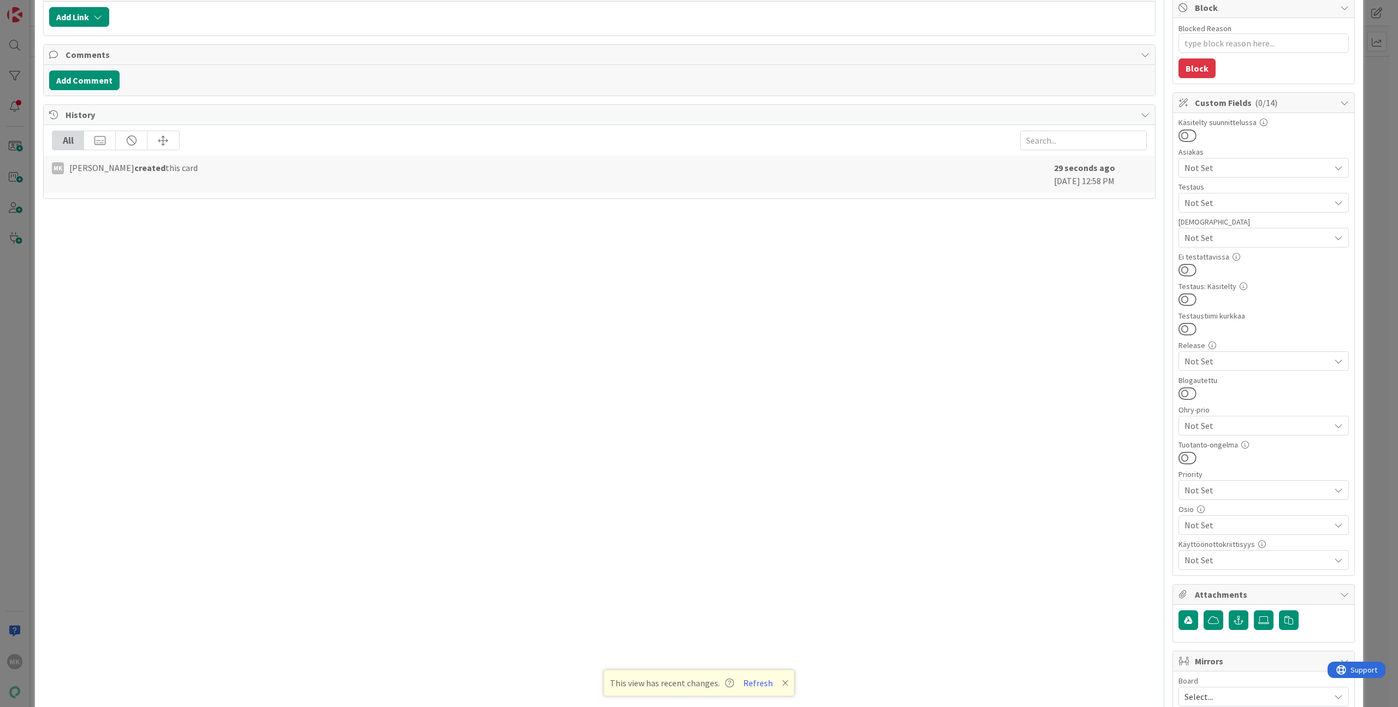
click at [1261, 526] on span "Not Set" at bounding box center [1257, 524] width 145 height 13
click at [1217, 288] on span "Integraatiot" at bounding box center [1218, 283] width 48 height 16
type textarea "x"
click at [1105, 331] on div "Title 73 / 128 Tapio&Marko: Ideoidaan esimerkki-clientia joka käyttää meidän ra…" at bounding box center [599, 307] width 1112 height 956
click at [1366, 385] on div "ID 22842 Kenno - Kehitys Backlog prioriteettijärjestyksessä (integraatiot) Titl…" at bounding box center [699, 353] width 1398 height 707
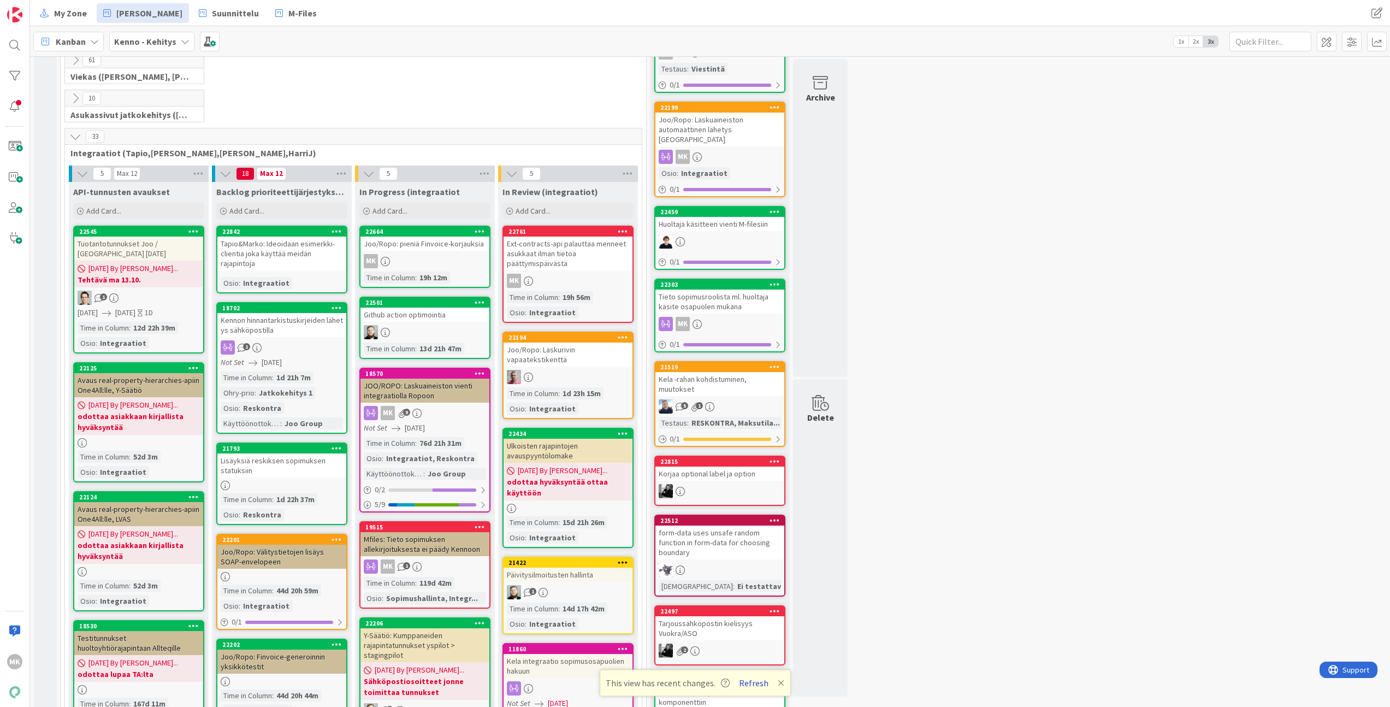
click at [748, 680] on button "Refresh" at bounding box center [753, 683] width 37 height 14
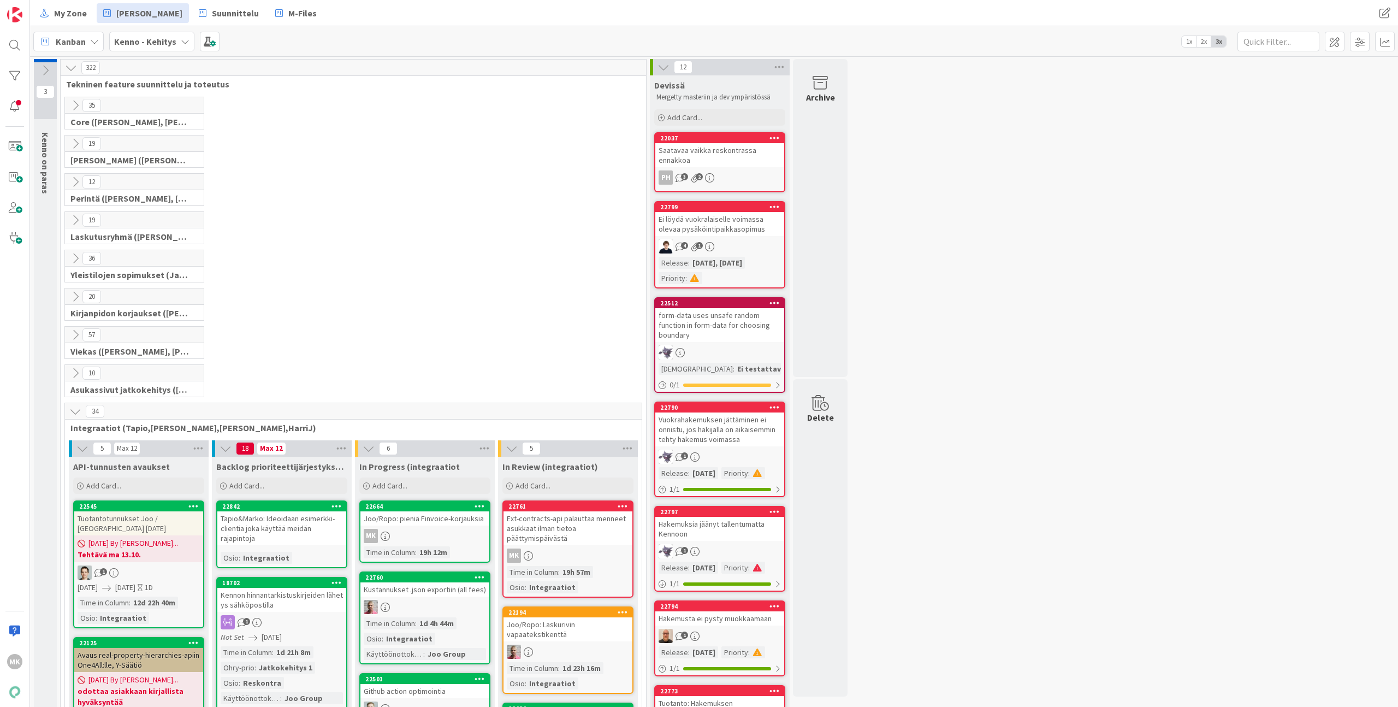
scroll to position [236, 0]
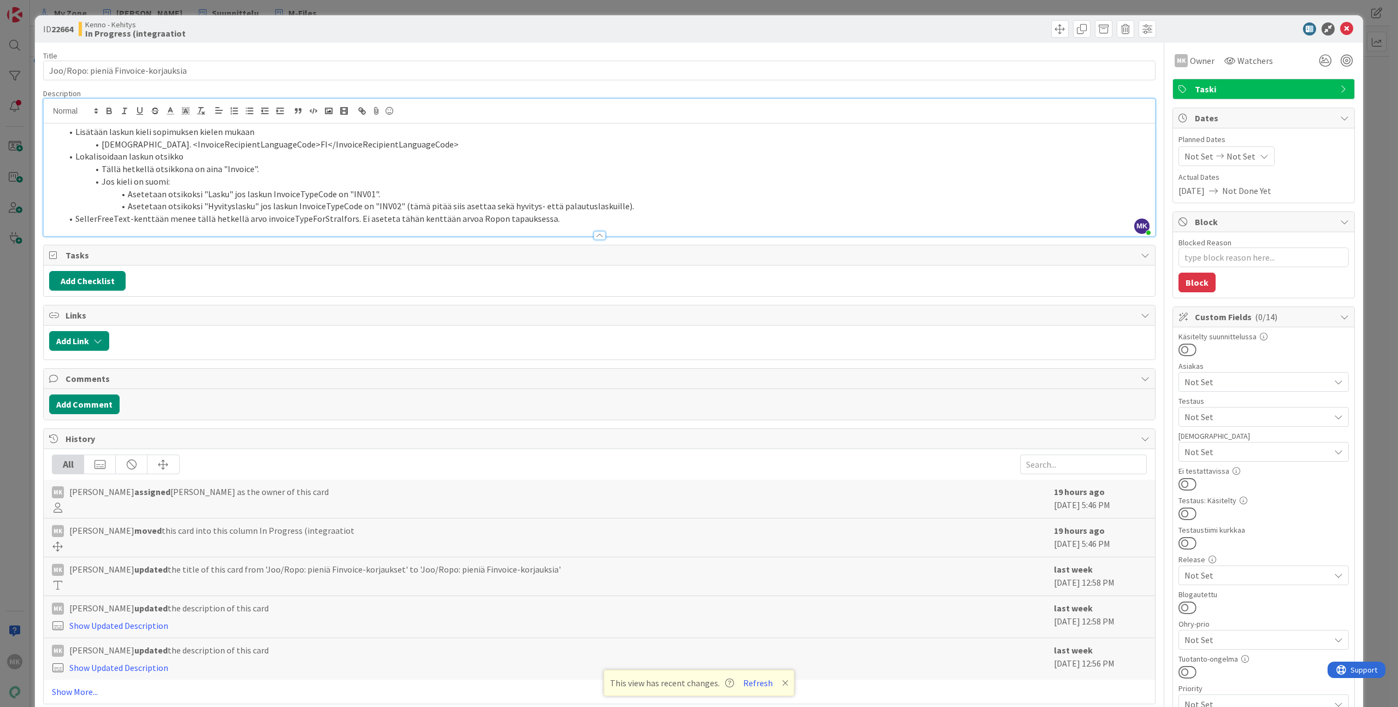
type textarea "x"
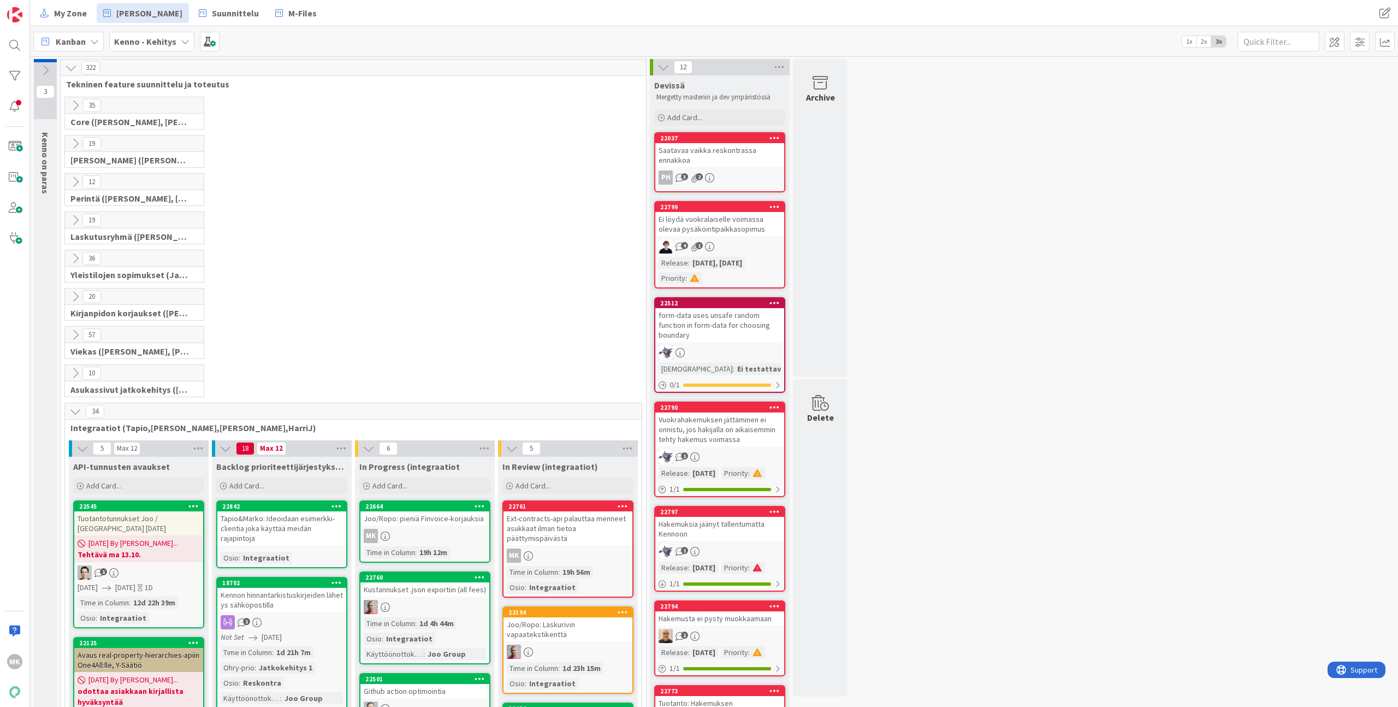
scroll to position [377, 0]
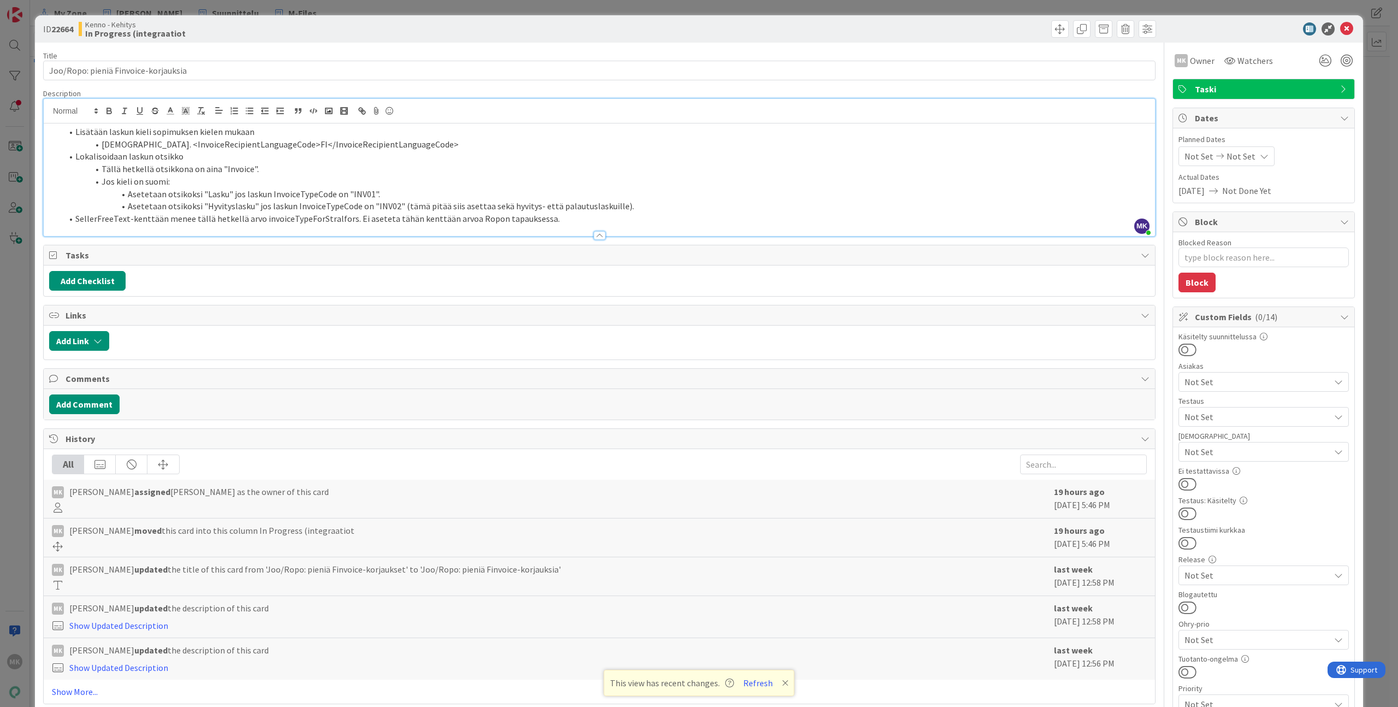
type textarea "x"
